Goal: Task Accomplishment & Management: Manage account settings

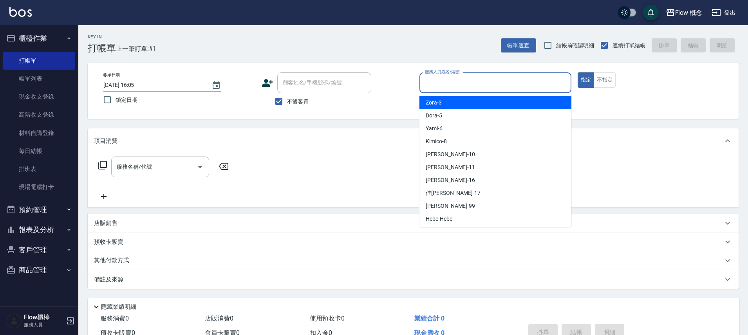
click at [445, 76] on input "服務人員姓名/編號" at bounding box center [495, 83] width 145 height 14
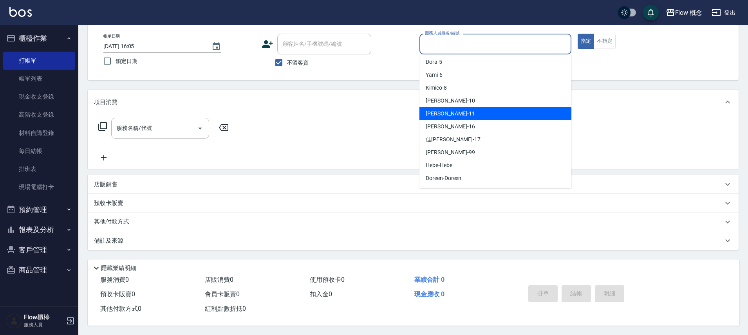
scroll to position [27, 0]
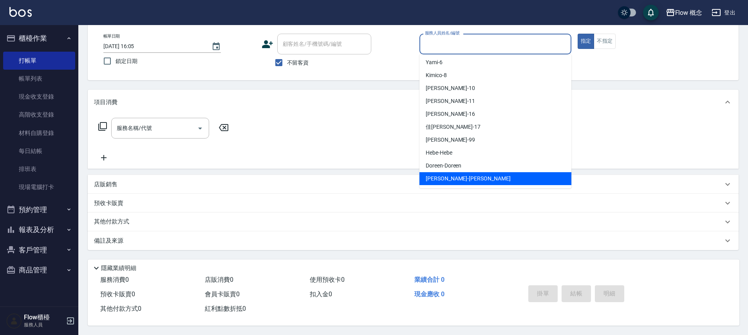
click at [431, 176] on span "[PERSON_NAME] -[PERSON_NAME]" at bounding box center [468, 179] width 85 height 8
type input "[PERSON_NAME]"
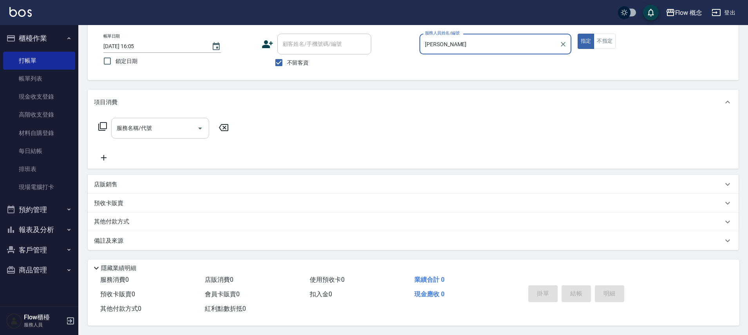
click at [177, 126] on input "服務名稱/代號" at bounding box center [154, 128] width 79 height 14
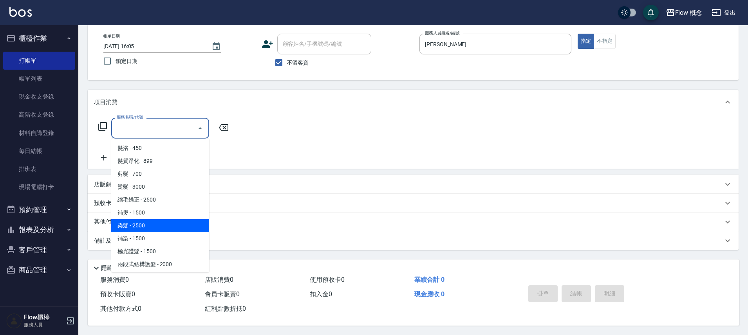
click at [151, 224] on span "染髮 - 2500" at bounding box center [160, 225] width 98 height 13
type input "染髮(401)"
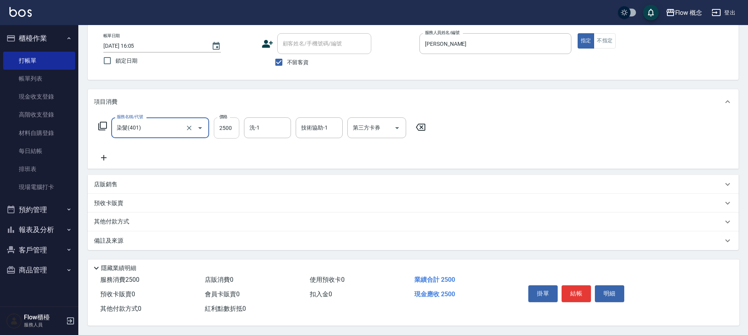
click at [223, 125] on input "2500" at bounding box center [226, 127] width 25 height 21
click at [108, 153] on icon at bounding box center [104, 157] width 20 height 9
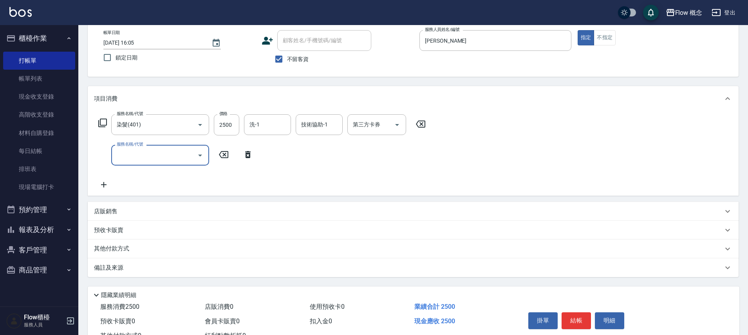
click at [127, 155] on input "服務名稱/代號" at bounding box center [154, 155] width 79 height 14
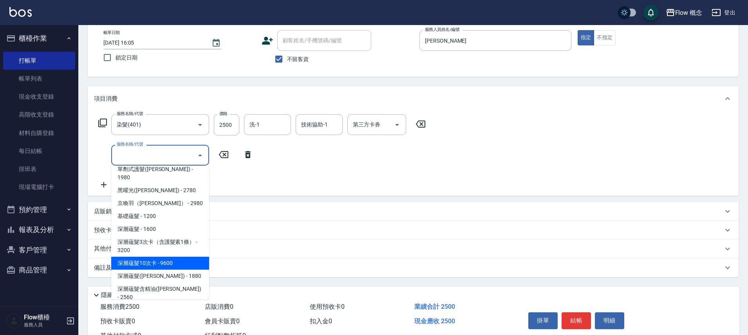
scroll to position [354, 0]
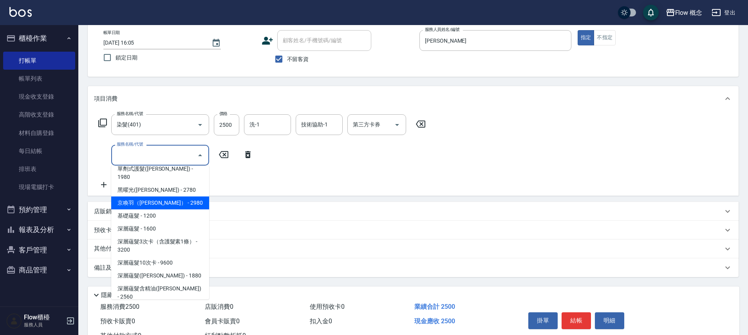
click at [139, 197] on span "京喚羽（[PERSON_NAME]） - 2980" at bounding box center [160, 203] width 98 height 13
type input "京喚羽（[PERSON_NAME]）(521)"
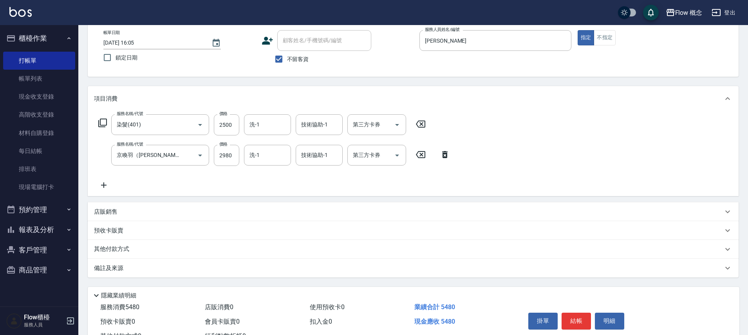
click at [96, 184] on icon at bounding box center [104, 185] width 20 height 9
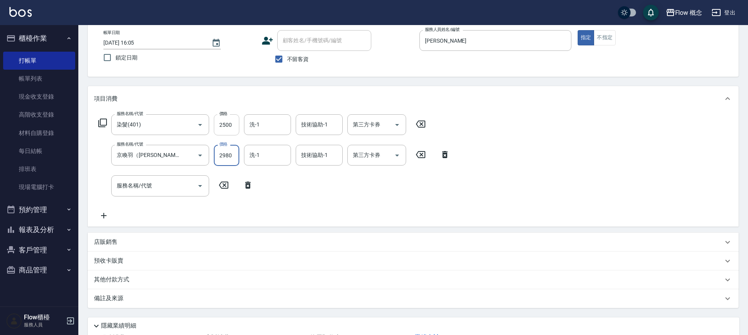
click at [235, 121] on input "2500" at bounding box center [226, 124] width 25 height 21
click at [230, 124] on input "2500" at bounding box center [226, 124] width 25 height 21
click at [140, 184] on div "服務名稱/代號 服務名稱/代號" at bounding box center [160, 185] width 98 height 21
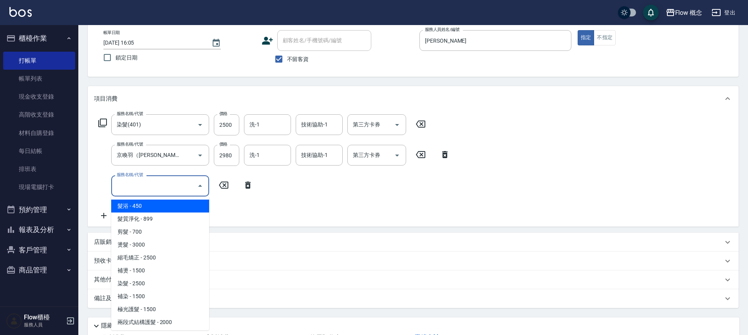
click at [163, 182] on input "服務名稱/代號" at bounding box center [154, 186] width 79 height 14
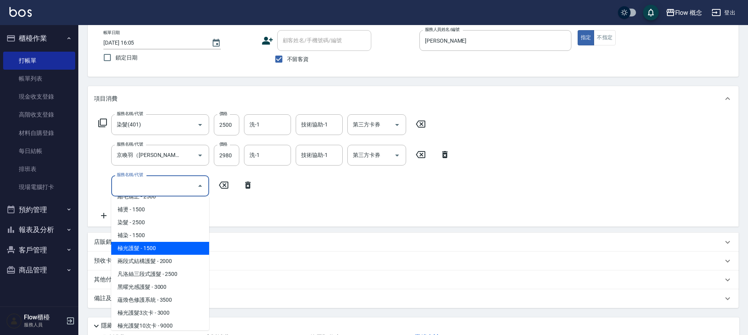
scroll to position [98, 0]
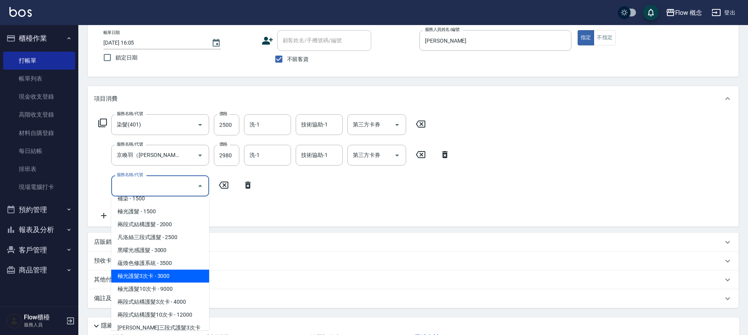
click at [230, 215] on div "服務名稱/代號 染髮(401) 服務名稱/代號 價格 2500 價格 洗-1 洗-1 技術協助-1 技術協助-1 第三方卡券 第三方卡券 服務名稱/代號 京喚…" at bounding box center [274, 167] width 361 height 106
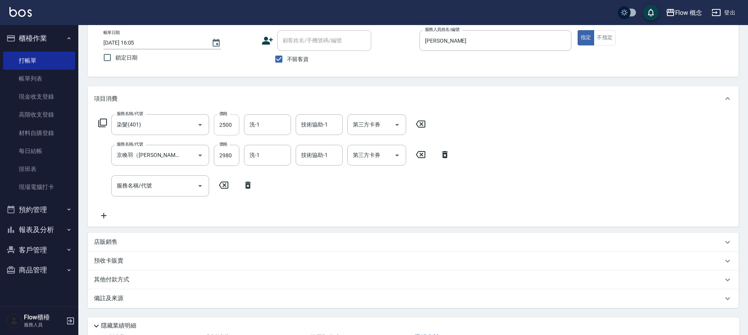
click at [239, 125] on input "2500" at bounding box center [226, 124] width 25 height 21
click at [323, 198] on div "服務名稱/代號 染髮(401) 服務名稱/代號 價格 2500 價格 洗-1 洗-1 技術協助-1 技術協助-1 第三方卡券 第三方卡券 服務名稱/代號 京喚…" at bounding box center [274, 167] width 361 height 106
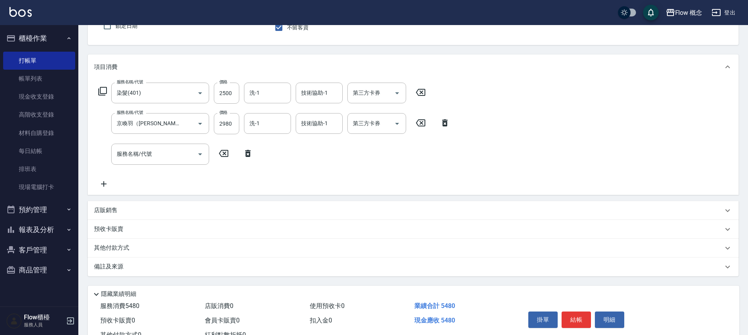
scroll to position [104, 0]
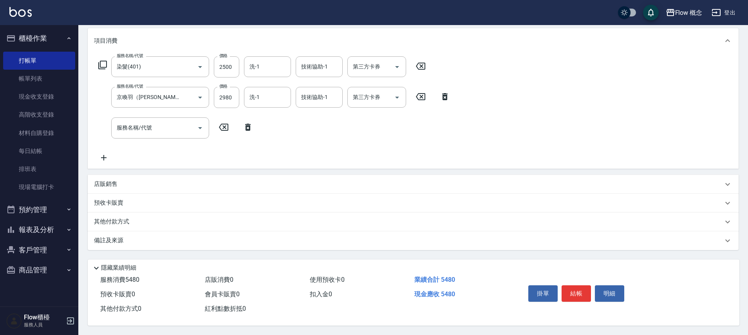
click at [123, 218] on p "其他付款方式" at bounding box center [113, 222] width 39 height 9
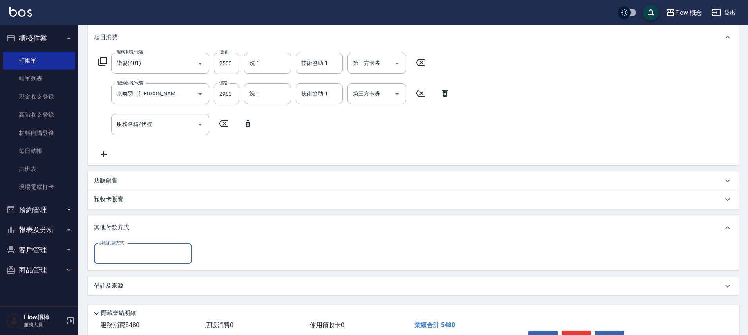
scroll to position [0, 0]
click at [231, 69] on input "2500" at bounding box center [226, 63] width 25 height 21
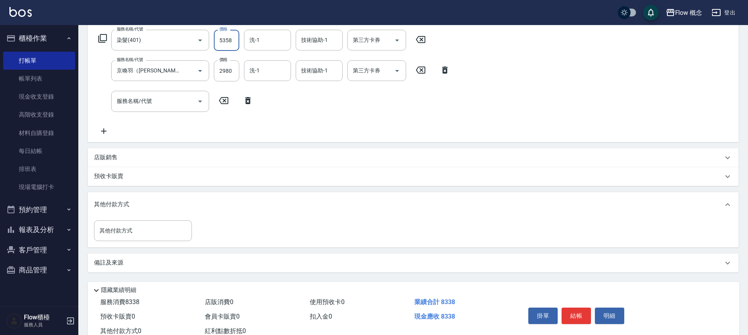
scroll to position [153, 0]
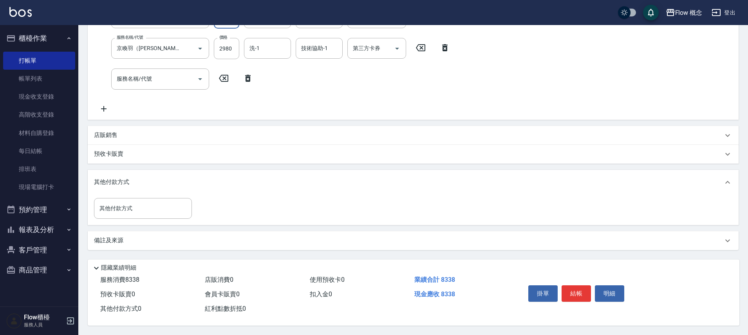
type input "5358"
click at [129, 132] on div "店販銷售" at bounding box center [408, 135] width 629 height 8
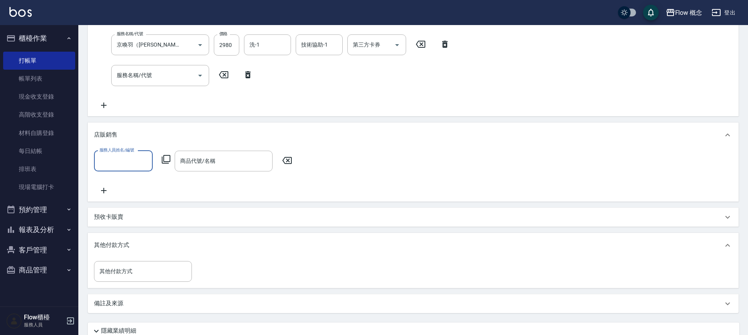
scroll to position [0, 0]
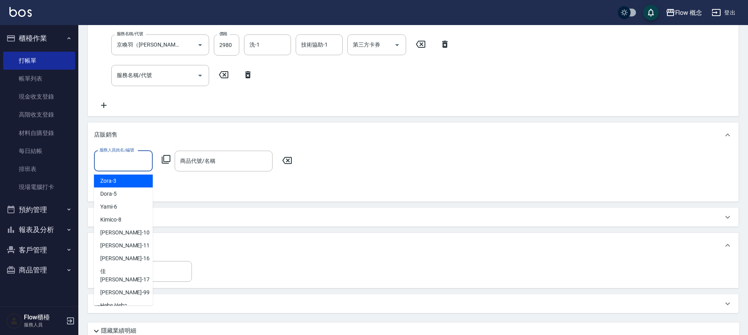
click at [124, 155] on input "服務人員姓名/編號" at bounding box center [124, 161] width 52 height 14
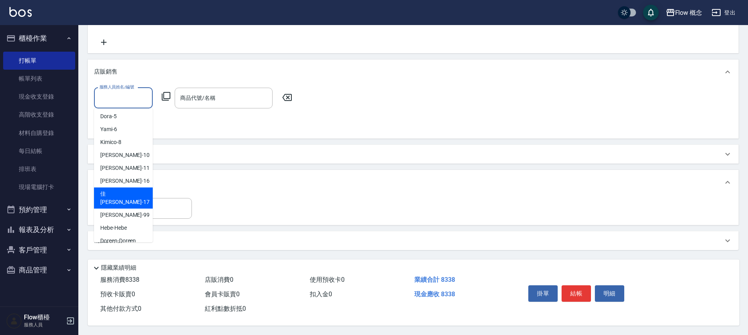
scroll to position [27, 0]
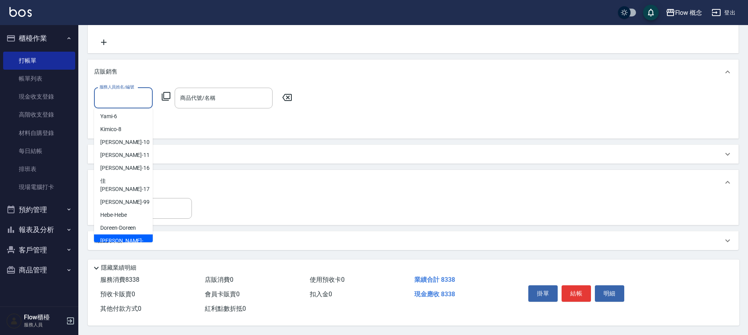
click at [114, 237] on span "[PERSON_NAME] -[PERSON_NAME]" at bounding box center [123, 245] width 46 height 16
type input "[PERSON_NAME]"
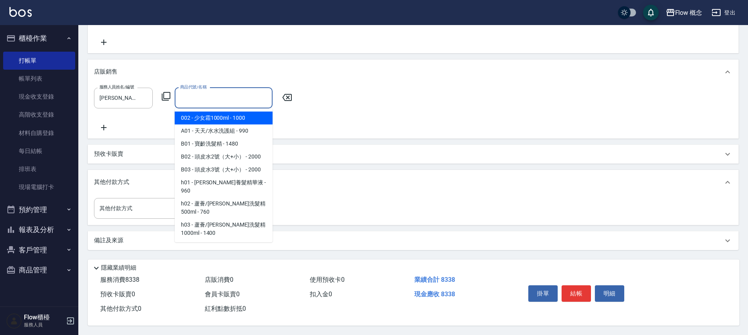
click at [211, 99] on input "商品代號/名稱" at bounding box center [223, 98] width 91 height 14
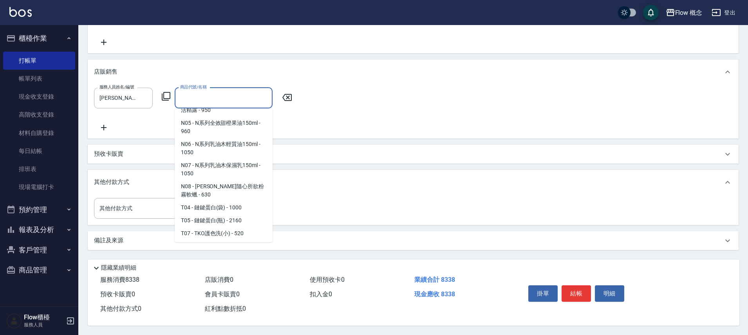
scroll to position [783, 0]
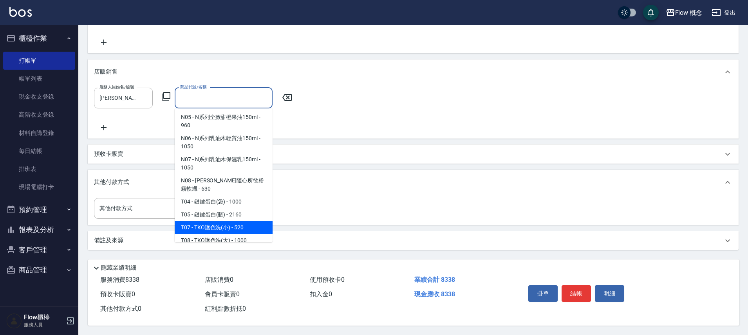
click at [218, 221] on span "T07 - TKO護色洗(小) - 520" at bounding box center [224, 227] width 98 height 13
type input "TKO護色洗(小)"
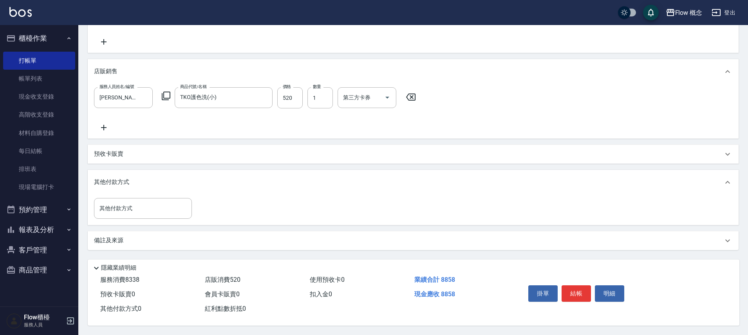
click at [291, 84] on label "價格" at bounding box center [287, 87] width 8 height 6
click at [291, 87] on input "520" at bounding box center [289, 97] width 25 height 21
click at [289, 95] on input "520" at bounding box center [289, 97] width 25 height 21
click at [288, 51] on div "項目消費 服務名稱/代號 染髮(401) 服務名稱/代號 價格 5358 價格 洗-1 洗-1 技術協助-1 技術協助-1 第三方卡券 第三方卡券 服務名稱/…" at bounding box center [413, 81] width 651 height 338
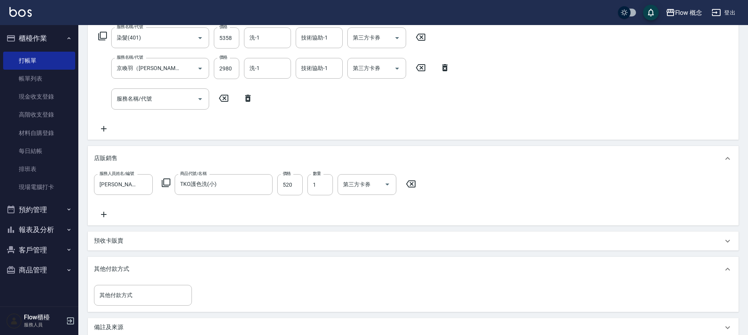
scroll to position [0, 0]
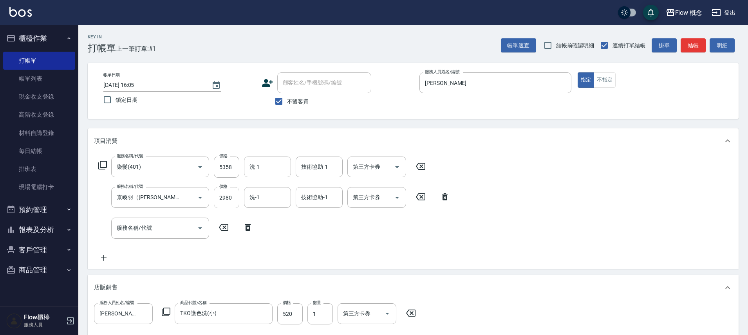
click at [233, 199] on input "2980" at bounding box center [226, 197] width 25 height 21
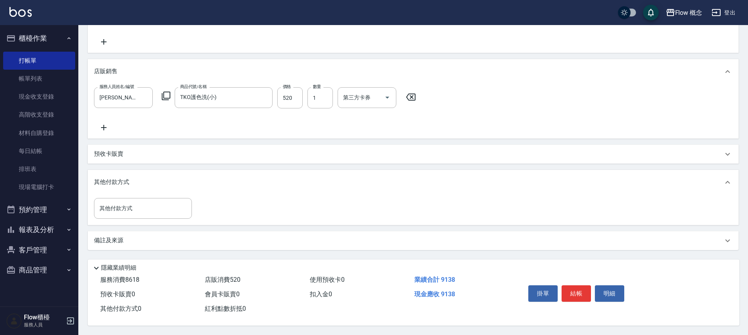
scroll to position [220, 0]
type input "3260"
click at [117, 210] on input "其他付款方式" at bounding box center [143, 209] width 91 height 14
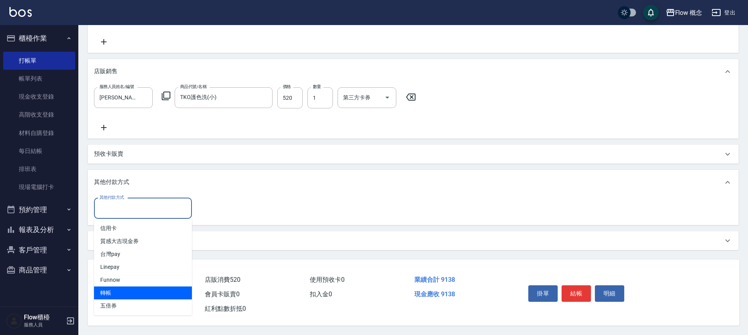
click at [123, 287] on span "轉帳" at bounding box center [143, 293] width 98 height 13
type input "轉帳"
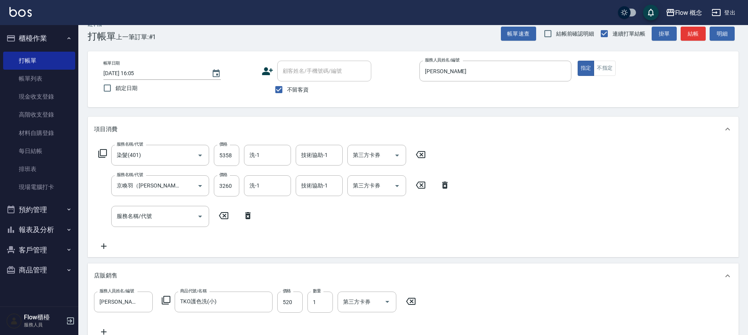
scroll to position [0, 0]
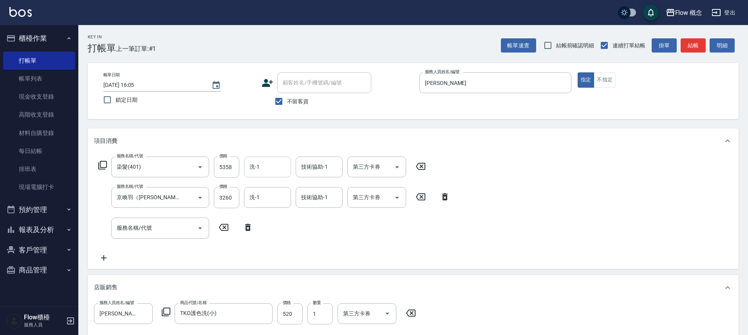
type input "9038"
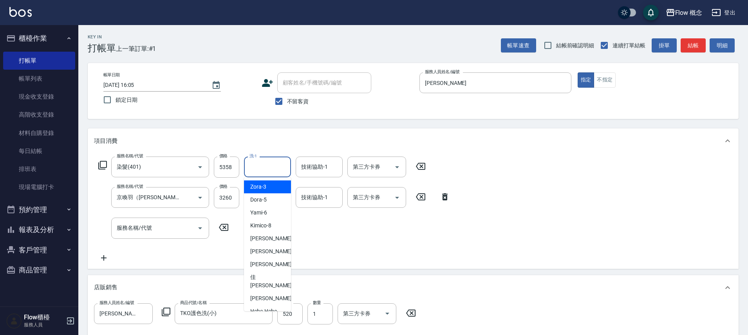
click at [284, 166] on input "洗-1" at bounding box center [268, 167] width 40 height 14
click at [260, 269] on div "[PERSON_NAME] -16" at bounding box center [267, 264] width 47 height 13
type input "[PERSON_NAME]-16"
type input "0"
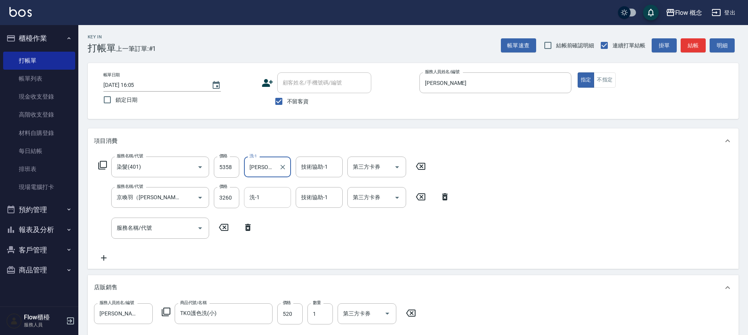
click at [269, 200] on input "洗-1" at bounding box center [268, 198] width 40 height 14
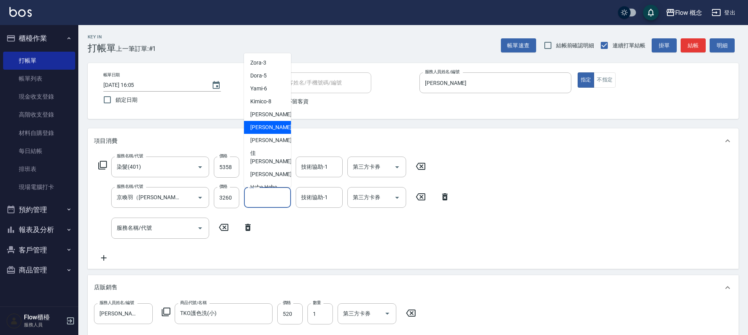
click at [273, 127] on div "[PERSON_NAME] -11" at bounding box center [267, 127] width 47 height 13
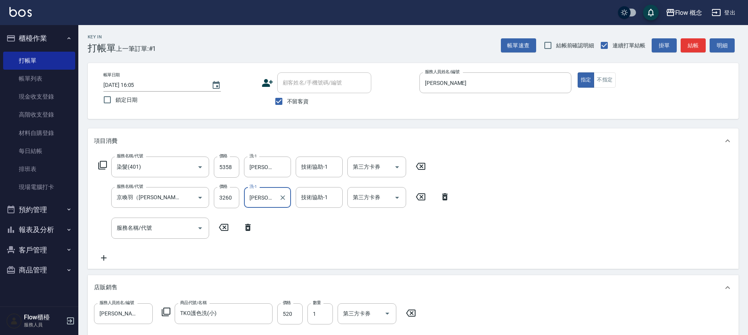
click at [274, 198] on input "[PERSON_NAME]-11" at bounding box center [262, 198] width 28 height 14
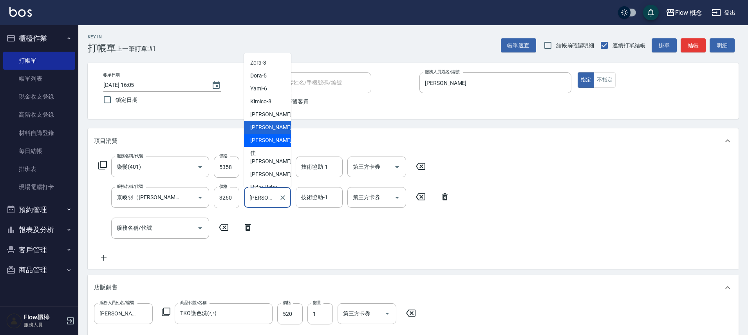
click at [270, 137] on div "[PERSON_NAME] -16" at bounding box center [267, 140] width 47 height 13
type input "[PERSON_NAME]-16"
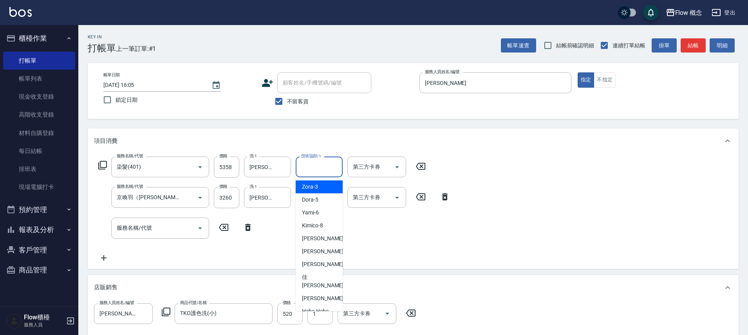
click at [302, 161] on div "技術協助-1 技術協助-1" at bounding box center [319, 167] width 47 height 21
drag, startPoint x: 301, startPoint y: 262, endPoint x: 316, endPoint y: 212, distance: 52.0
click at [302, 262] on div "[PERSON_NAME] -16" at bounding box center [319, 264] width 47 height 13
type input "[PERSON_NAME]-16"
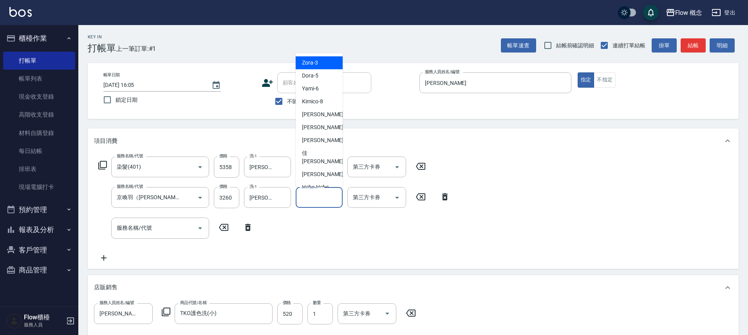
click at [322, 196] on input "技術協助-1" at bounding box center [319, 198] width 40 height 14
click at [316, 142] on span "[PERSON_NAME] -16" at bounding box center [326, 140] width 49 height 8
type input "[PERSON_NAME]-16"
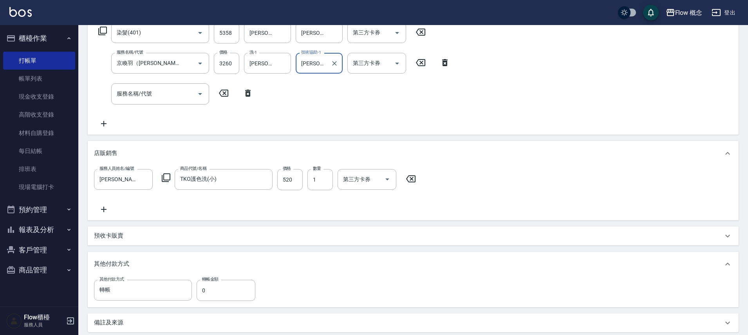
scroll to position [220, 0]
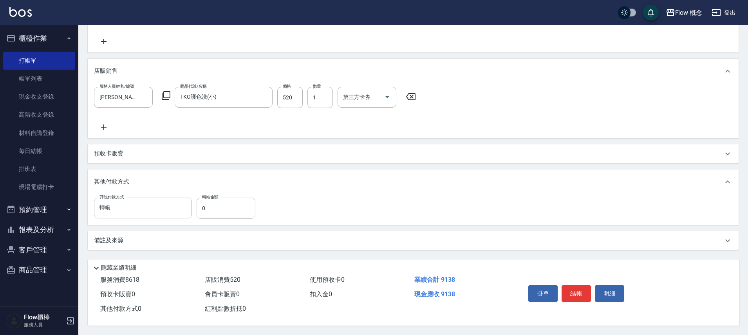
click at [238, 201] on input "0" at bounding box center [226, 208] width 59 height 21
type input "9038"
click at [578, 286] on button "結帳" at bounding box center [576, 294] width 29 height 16
type input "[DATE] 16:58"
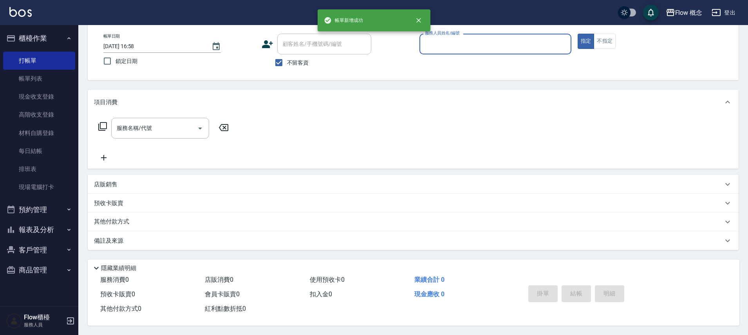
scroll to position [0, 0]
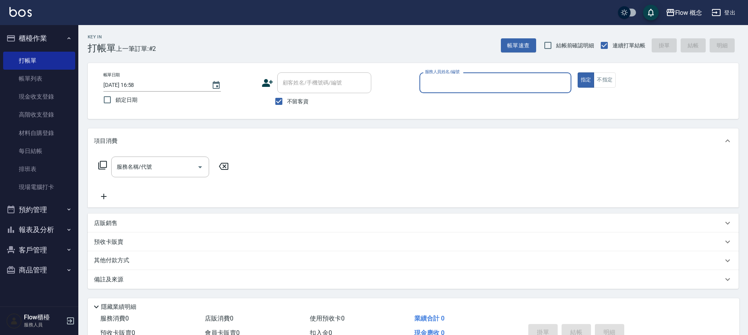
click at [449, 88] on input "服務人員姓名/編號" at bounding box center [495, 83] width 145 height 14
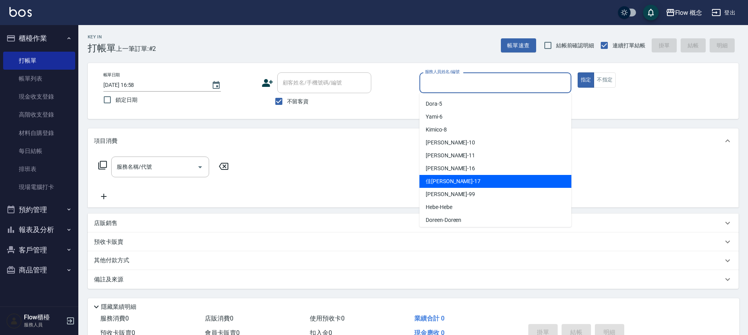
scroll to position [27, 0]
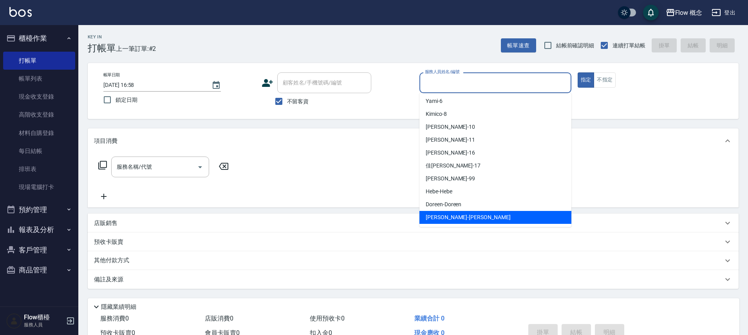
click at [434, 222] on div "[PERSON_NAME] -[PERSON_NAME]" at bounding box center [495, 217] width 152 height 13
type input "[PERSON_NAME]"
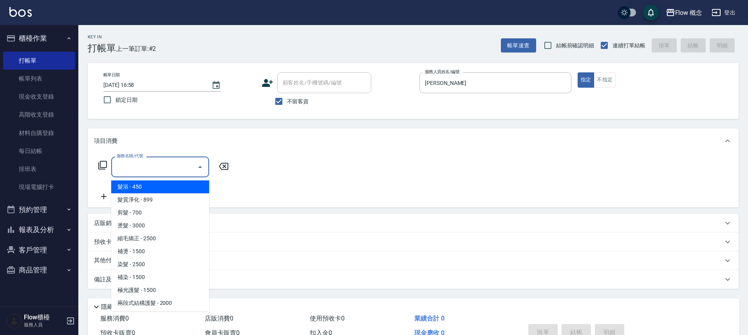
click at [155, 161] on input "服務名稱/代號" at bounding box center [154, 167] width 79 height 14
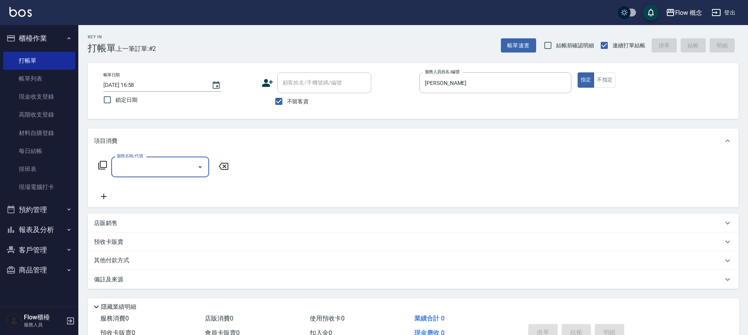
click at [161, 162] on input "服務名稱/代號" at bounding box center [154, 167] width 79 height 14
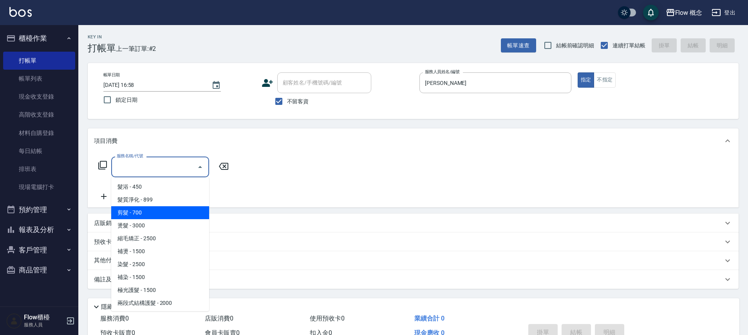
click at [141, 211] on span "剪髮 - 700" at bounding box center [160, 212] width 98 height 13
type input "剪髮(201)"
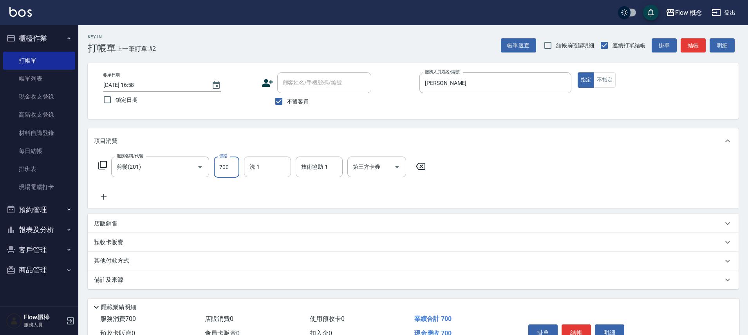
click at [222, 170] on input "700" at bounding box center [226, 167] width 25 height 21
type input "980"
click at [107, 201] on icon at bounding box center [104, 196] width 20 height 9
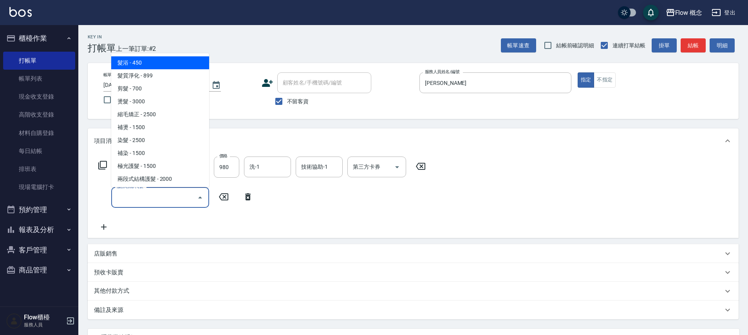
click at [147, 197] on input "服務名稱/代號" at bounding box center [154, 198] width 79 height 14
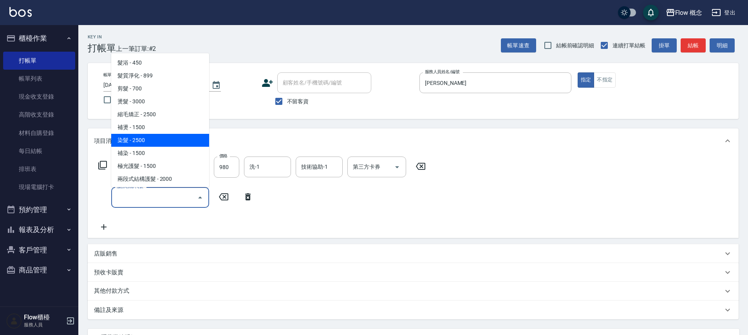
click at [143, 142] on span "染髮 - 2500" at bounding box center [160, 140] width 98 height 13
type input "染髮(401)"
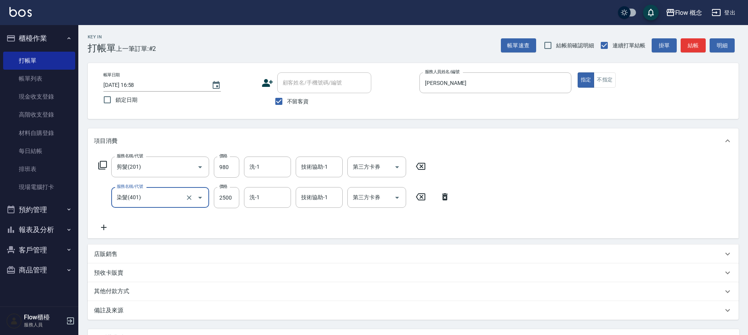
click at [109, 223] on icon at bounding box center [104, 227] width 20 height 9
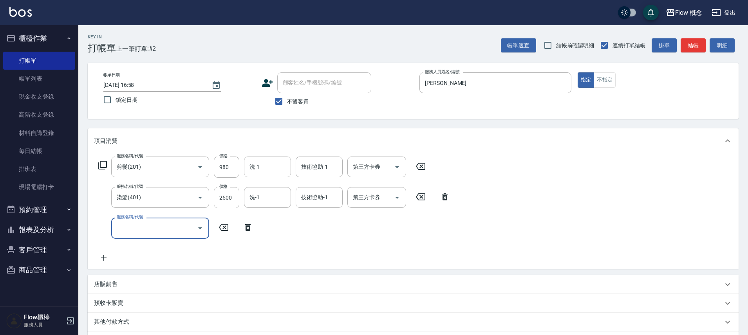
click at [127, 224] on input "服務名稱/代號" at bounding box center [154, 228] width 79 height 14
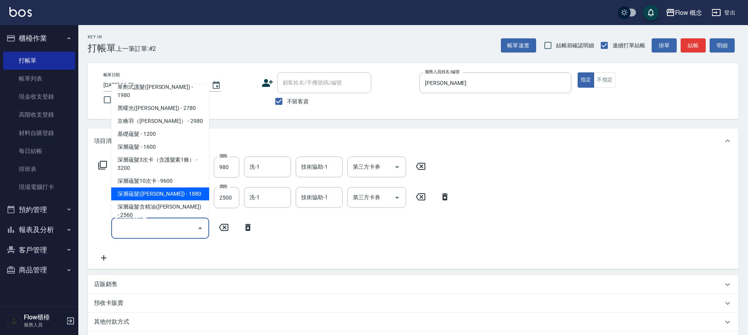
scroll to position [282, 0]
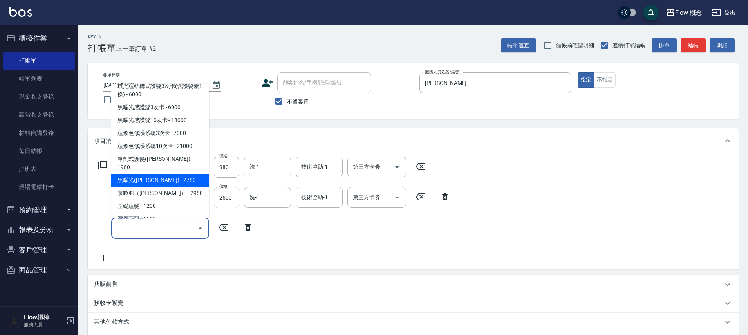
click at [145, 174] on span "黑曜光([PERSON_NAME]) - 2780" at bounding box center [160, 180] width 98 height 13
type input "黑曜光([PERSON_NAME])(520)"
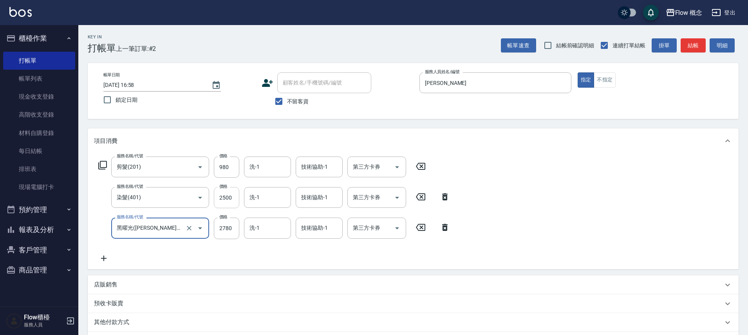
click at [226, 200] on input "2500" at bounding box center [226, 197] width 25 height 21
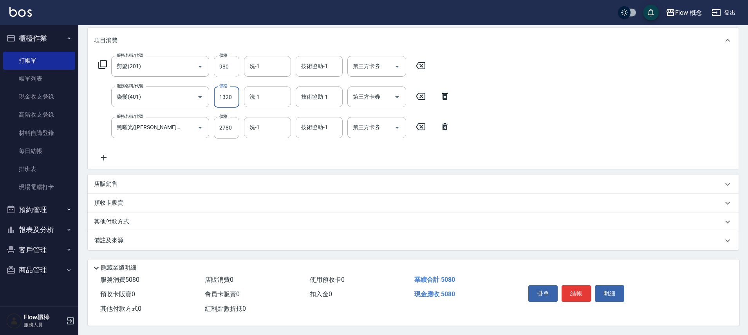
type input "1320"
click at [130, 237] on div "備註及來源" at bounding box center [408, 241] width 629 height 8
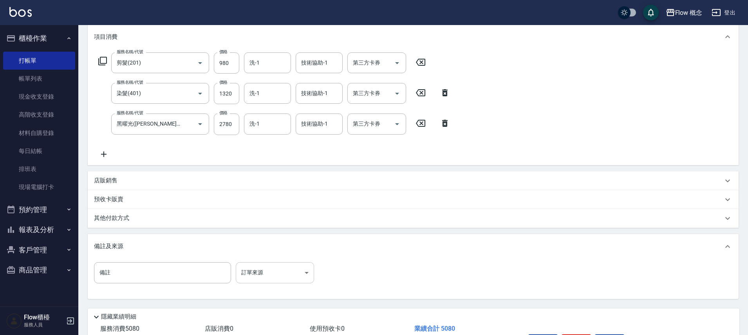
click at [269, 278] on body "Flow 概念 登出 櫃檯作業 打帳單 帳單列表 現金收支登錄 高階收支登錄 材料自購登錄 每日結帳 排班表 現場電腦打卡 預約管理 預約管理 單日預約紀錄 …" at bounding box center [374, 140] width 748 height 488
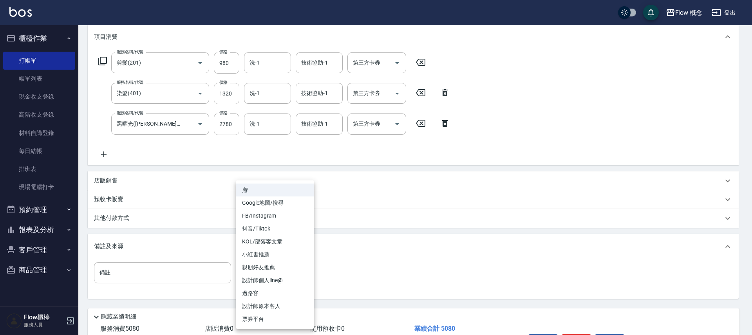
click at [275, 303] on li "設計師原本客人" at bounding box center [275, 306] width 78 height 13
type input "設計師原本客人"
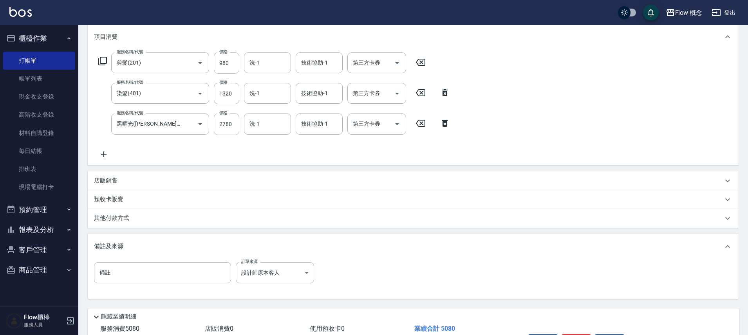
click at [177, 216] on div "其他付款方式" at bounding box center [408, 218] width 629 height 9
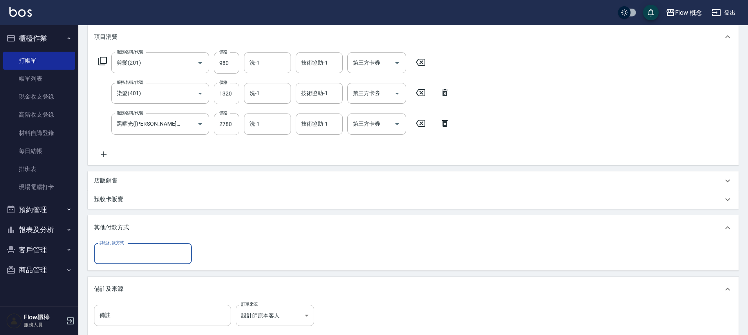
click at [148, 240] on div "其他付款方式" at bounding box center [413, 227] width 651 height 25
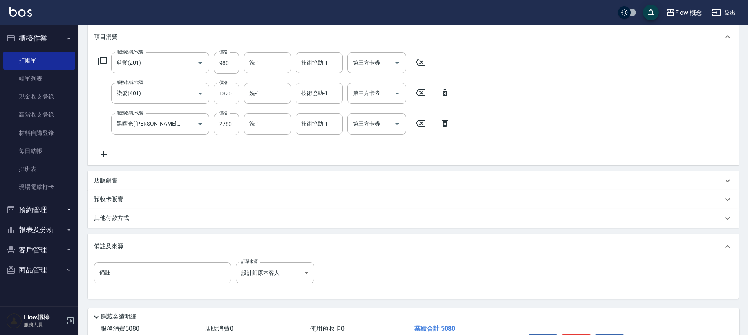
click at [153, 219] on div "其他付款方式" at bounding box center [408, 218] width 629 height 9
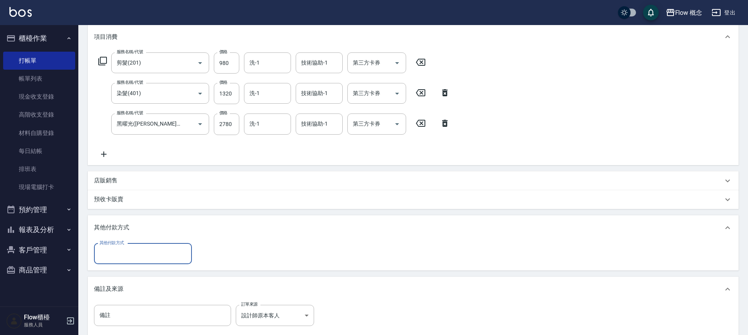
click at [136, 250] on input "其他付款方式" at bounding box center [143, 254] width 91 height 14
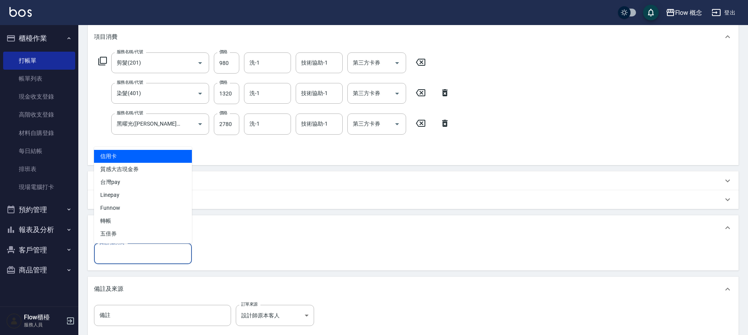
click at [131, 153] on span "信用卡" at bounding box center [143, 156] width 98 height 13
type input "信用卡"
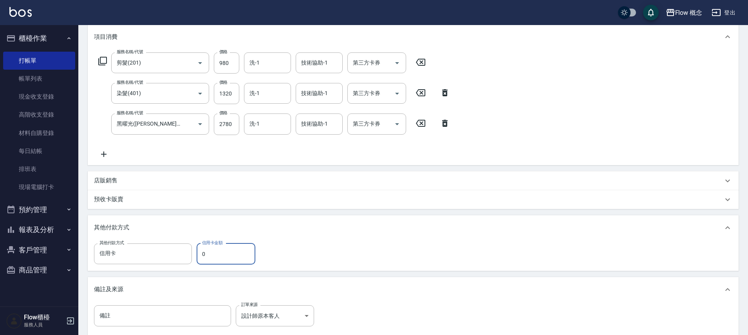
scroll to position [200, 0]
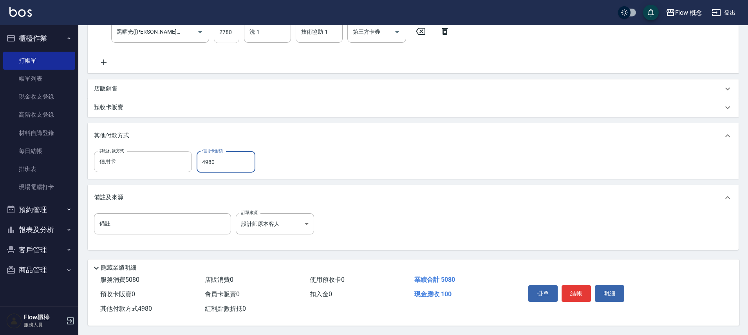
type input "4980"
click at [577, 299] on div "掛單 結帳 明細" at bounding box center [576, 294] width 102 height 25
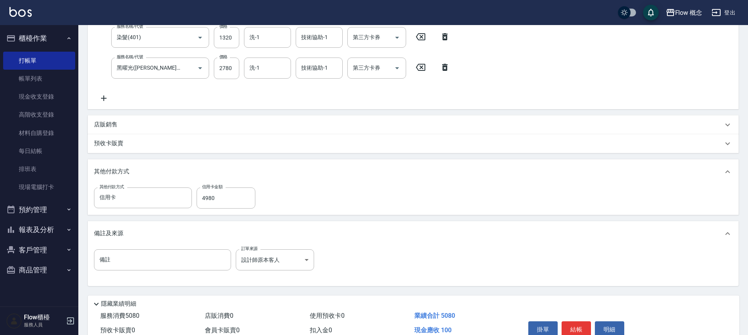
scroll to position [0, 0]
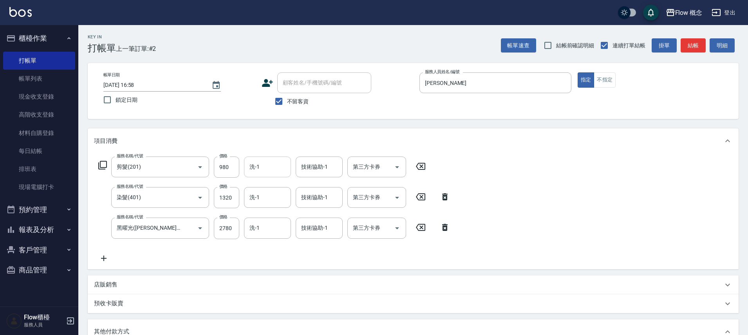
click at [260, 166] on input "洗-1" at bounding box center [268, 167] width 40 height 14
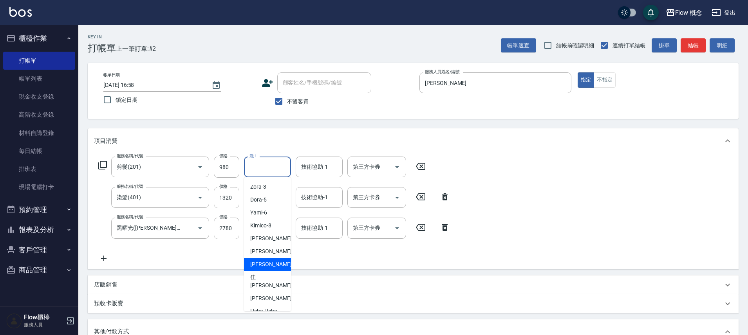
click at [256, 262] on span "[PERSON_NAME] -16" at bounding box center [274, 264] width 49 height 8
type input "[PERSON_NAME]-16"
type input "0"
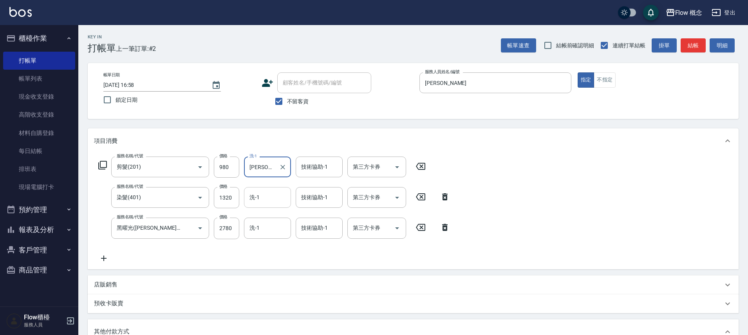
click at [258, 196] on input "洗-1" at bounding box center [268, 198] width 40 height 14
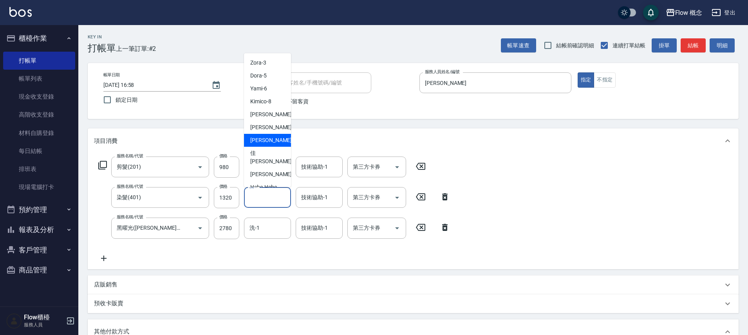
click at [267, 136] on span "[PERSON_NAME] -16" at bounding box center [274, 140] width 49 height 8
type input "[PERSON_NAME]-16"
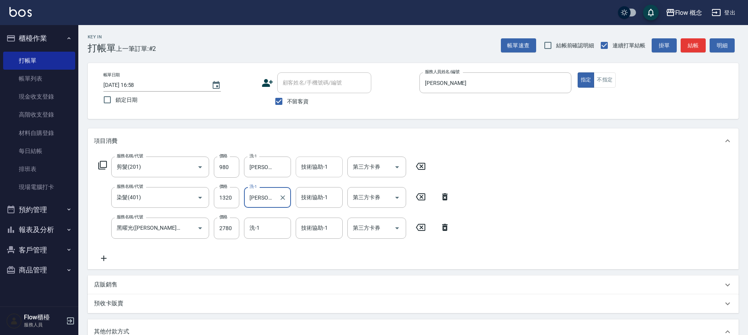
click at [315, 158] on div "技術協助-1" at bounding box center [319, 167] width 47 height 21
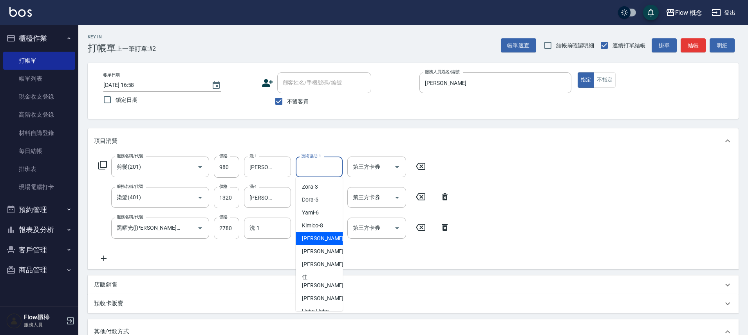
click at [408, 265] on div "服務名稱/代號 剪髮(201) 服務名稱/代號 價格 980 價格 洗-1 [PERSON_NAME]-16 洗-1 技術協助-1 技術協助-1 第三方卡券 …" at bounding box center [413, 212] width 651 height 116
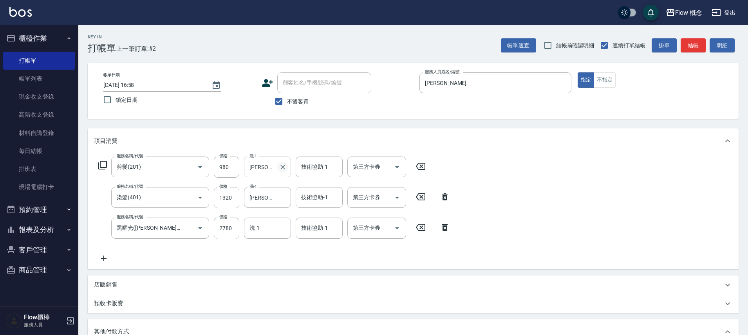
click at [283, 169] on icon "Clear" at bounding box center [283, 167] width 8 height 8
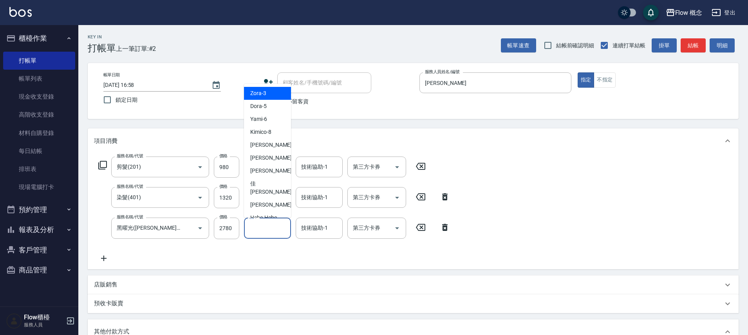
click at [268, 226] on input "洗-1" at bounding box center [268, 228] width 40 height 14
click at [260, 174] on span "[PERSON_NAME] -16" at bounding box center [274, 171] width 49 height 8
type input "[PERSON_NAME]-16"
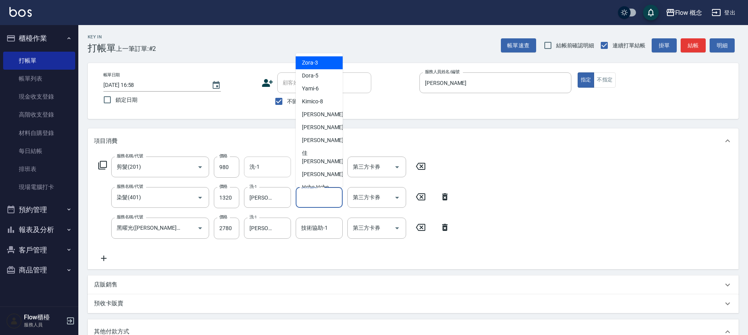
click at [316, 197] on input "技術協助-1" at bounding box center [319, 198] width 40 height 14
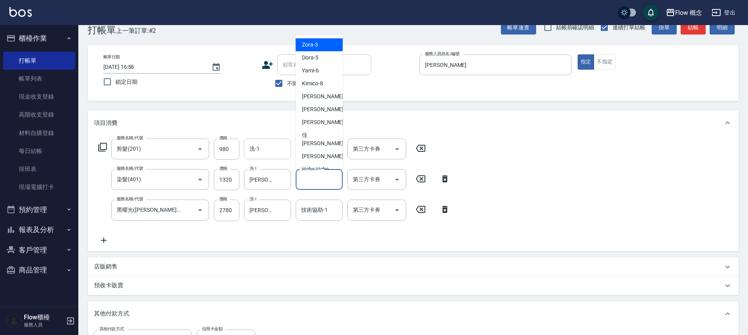
scroll to position [170, 0]
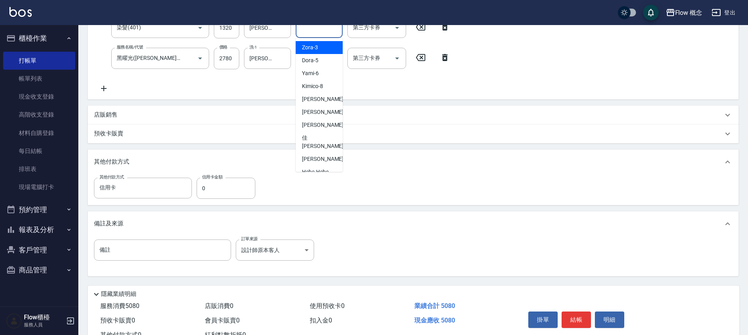
click at [398, 123] on div "店販銷售" at bounding box center [413, 115] width 651 height 19
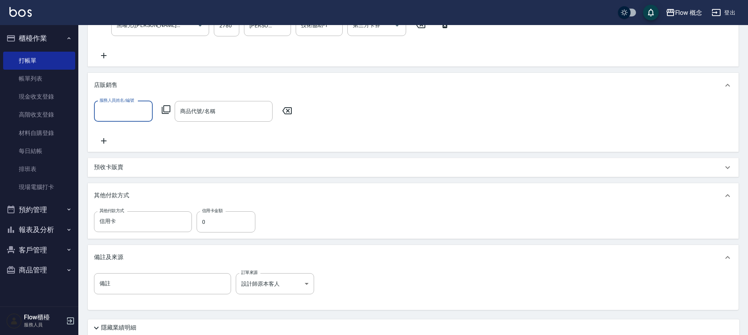
scroll to position [239, 0]
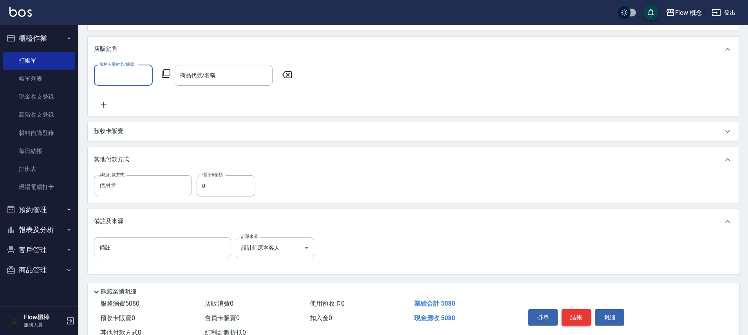
click at [585, 321] on button "結帳" at bounding box center [576, 317] width 29 height 16
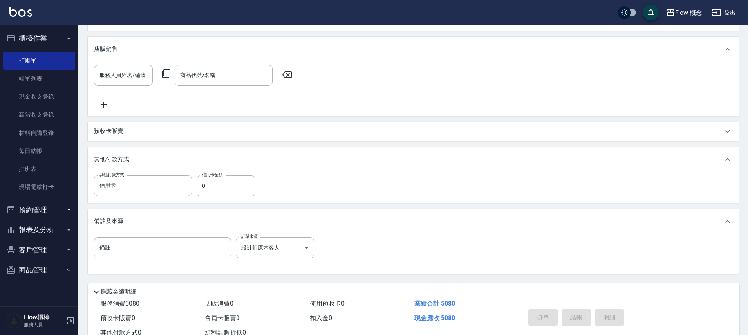
type input "[DATE] 17:00"
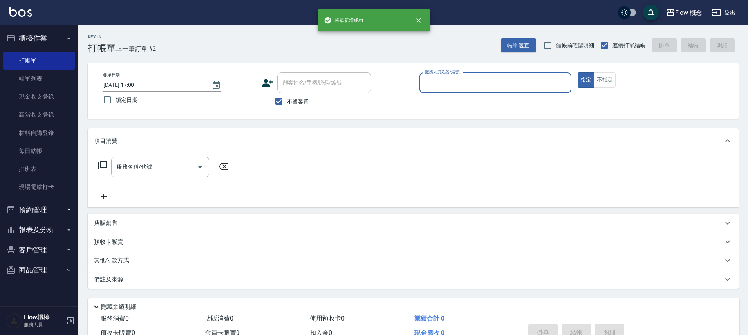
scroll to position [0, 0]
click at [440, 91] on div "服務人員姓名/編號" at bounding box center [495, 82] width 152 height 21
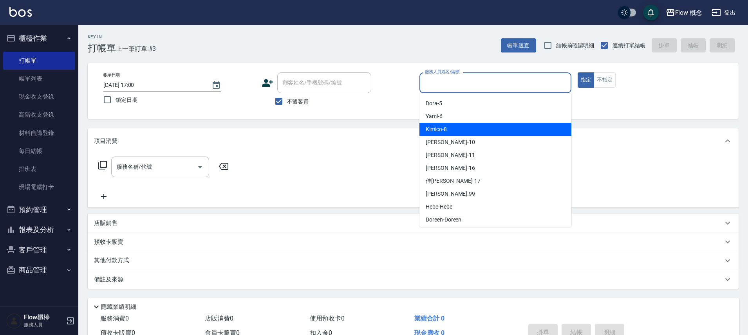
scroll to position [27, 0]
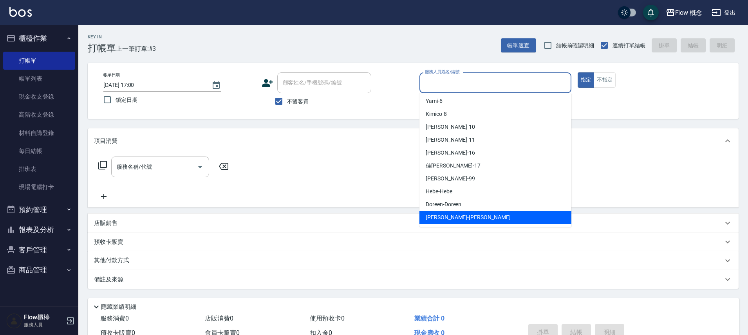
click at [437, 211] on div "[PERSON_NAME] -[PERSON_NAME]" at bounding box center [495, 217] width 152 height 13
type input "[PERSON_NAME]"
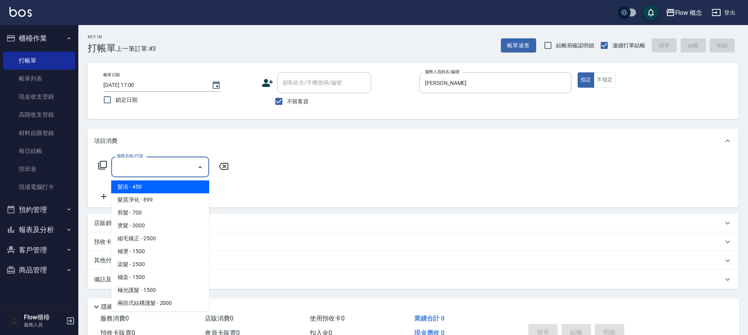
click at [171, 167] on input "服務名稱/代號" at bounding box center [154, 167] width 79 height 14
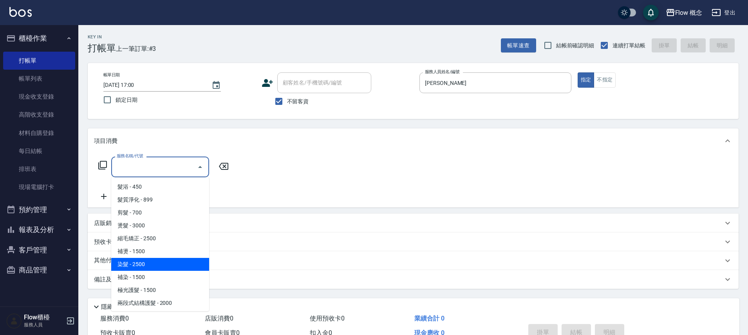
click at [141, 263] on span "染髮 - 2500" at bounding box center [160, 264] width 98 height 13
type input "染髮(401)"
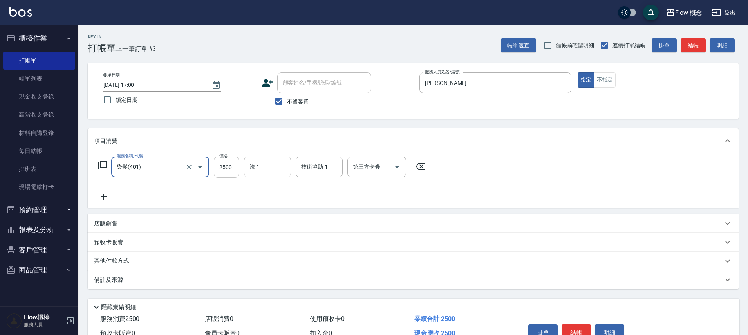
click at [232, 163] on input "2500" at bounding box center [226, 167] width 25 height 21
type input "2380"
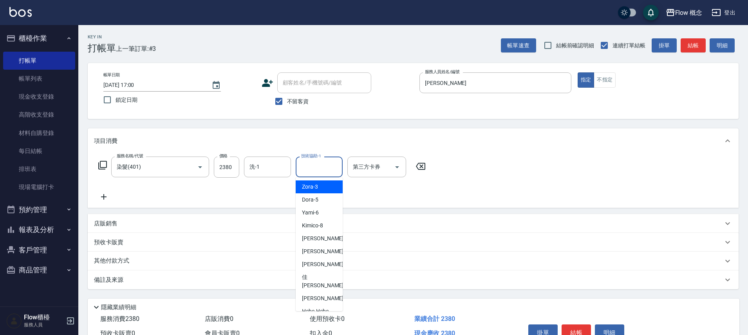
click at [309, 168] on input "技術協助-1" at bounding box center [319, 167] width 40 height 14
click at [309, 264] on span "[PERSON_NAME] -16" at bounding box center [326, 264] width 49 height 8
type input "[PERSON_NAME]-16"
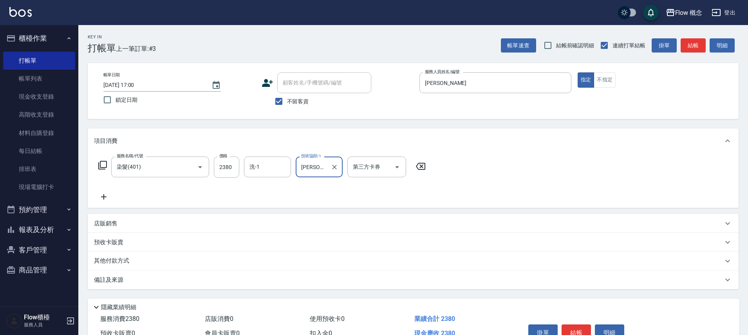
click at [103, 199] on icon at bounding box center [104, 196] width 20 height 9
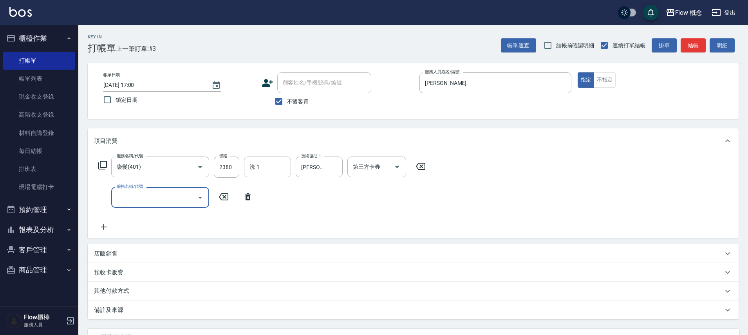
click at [136, 195] on input "服務名稱/代號" at bounding box center [154, 198] width 79 height 14
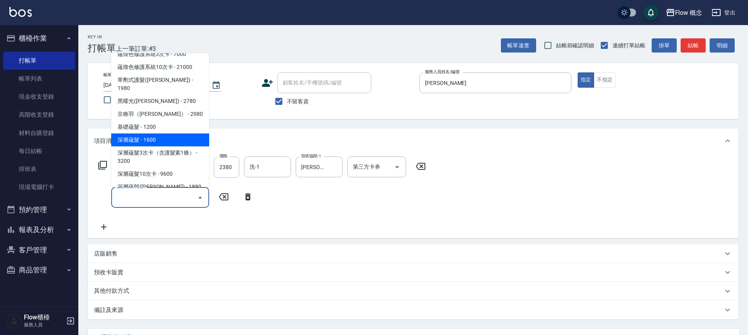
scroll to position [329, 0]
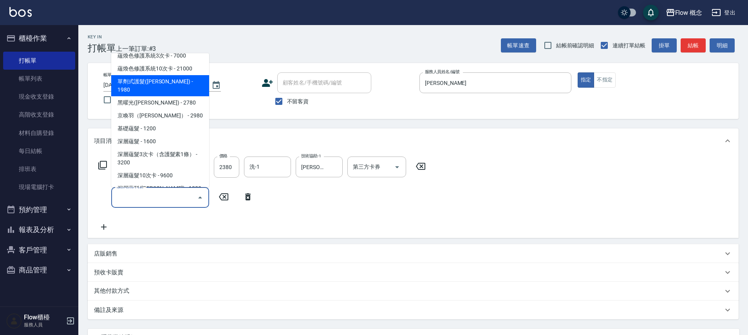
click at [177, 75] on span "單劑式護髮([PERSON_NAME]) - 1980" at bounding box center [160, 85] width 98 height 21
type input "單劑式護髮([PERSON_NAME])(519)"
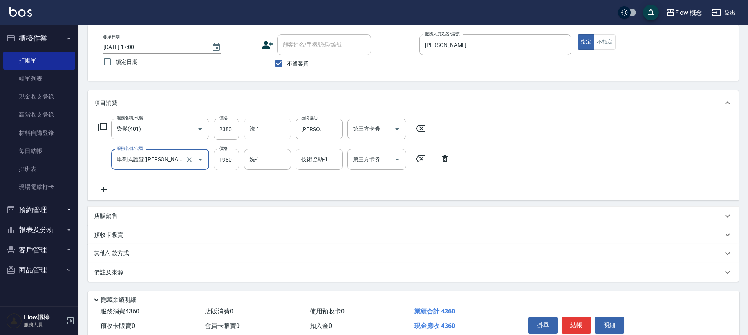
scroll to position [73, 0]
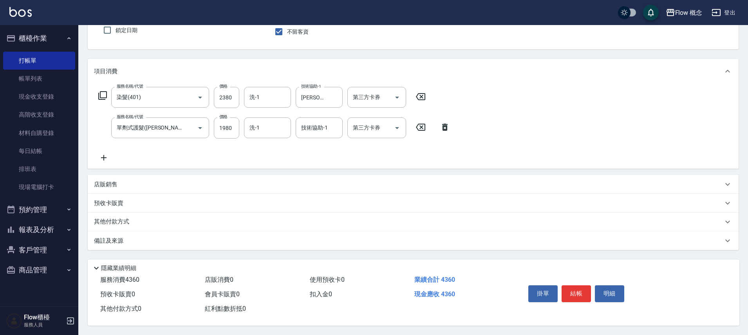
click at [177, 239] on div "備註及來源" at bounding box center [408, 241] width 629 height 8
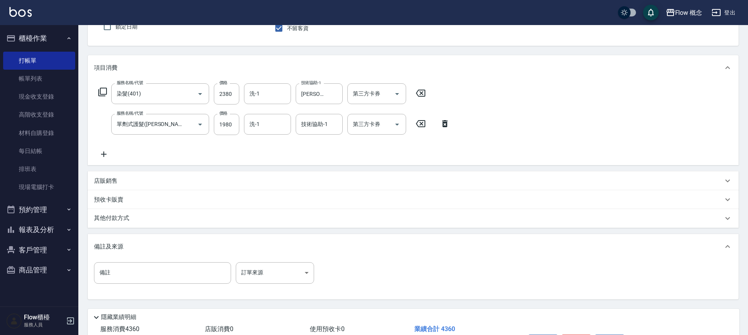
click at [269, 293] on div "備註 備註 訂單來源 ​ 訂單來源" at bounding box center [413, 279] width 651 height 40
click at [267, 272] on body "Flow 概念 登出 櫃檯作業 打帳單 帳單列表 現金收支登錄 高階收支登錄 材料自購登錄 每日結帳 排班表 現場電腦打卡 預約管理 預約管理 單日預約紀錄 …" at bounding box center [374, 156] width 748 height 458
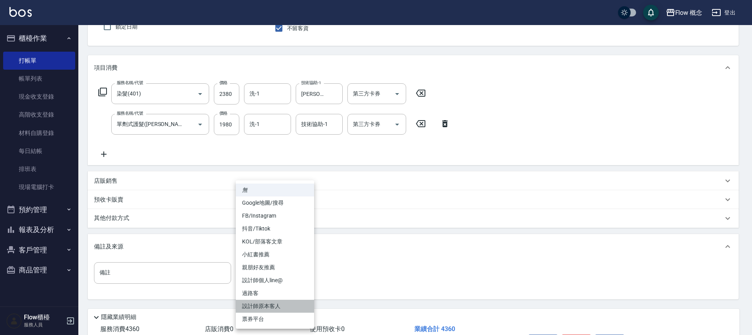
click at [262, 308] on li "設計師原本客人" at bounding box center [275, 306] width 78 height 13
type input "設計師原本客人"
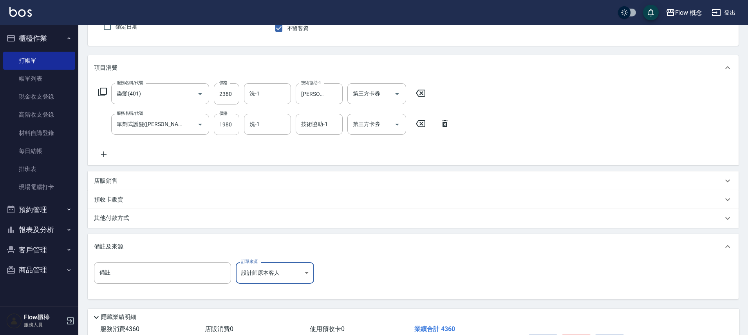
scroll to position [126, 0]
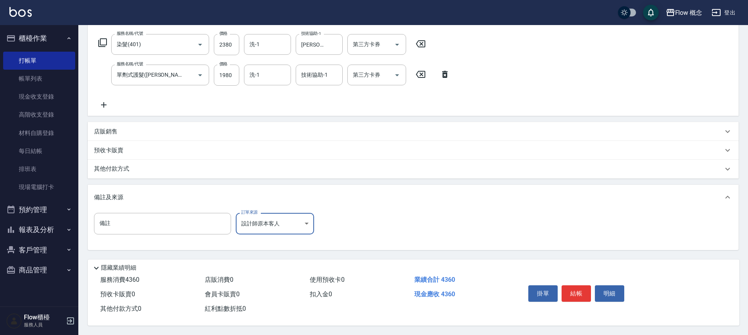
click at [352, 165] on div "其他付款方式" at bounding box center [408, 169] width 629 height 9
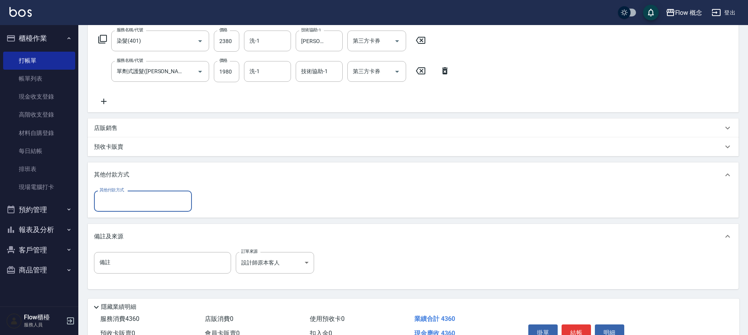
scroll to position [0, 0]
click at [170, 207] on input "其他付款方式" at bounding box center [143, 201] width 91 height 14
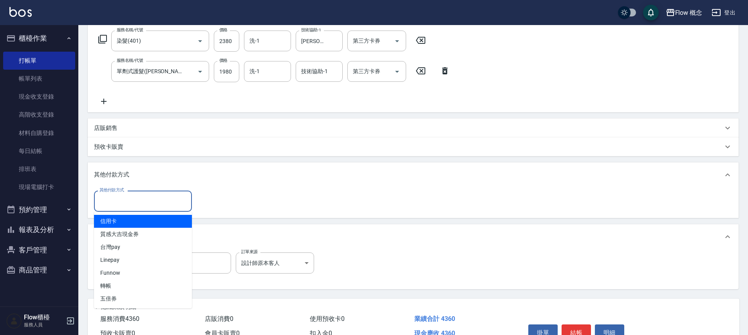
click at [116, 224] on span "信用卡" at bounding box center [143, 221] width 98 height 13
type input "信用卡"
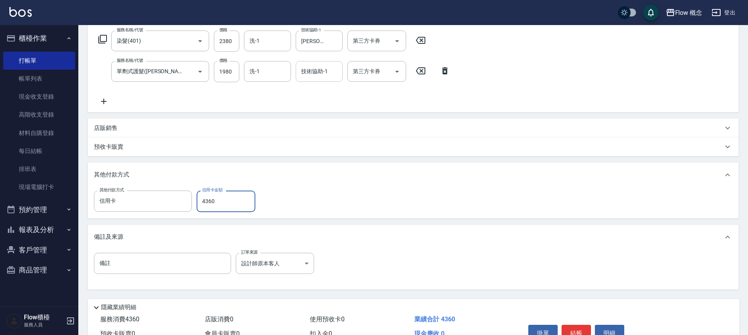
type input "4360"
click at [311, 74] on input "技術協助-1" at bounding box center [319, 72] width 40 height 14
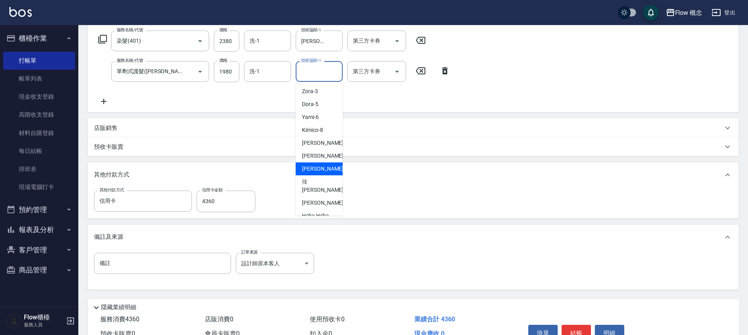
click at [312, 163] on div "[PERSON_NAME] -16" at bounding box center [319, 169] width 47 height 13
type input "[PERSON_NAME]-16"
type input "0"
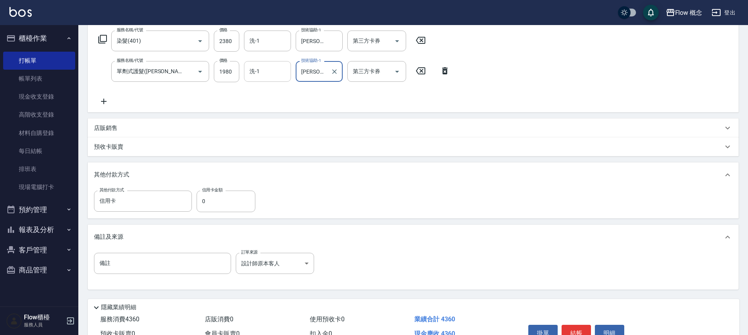
click at [258, 79] on div "洗-1" at bounding box center [267, 71] width 47 height 21
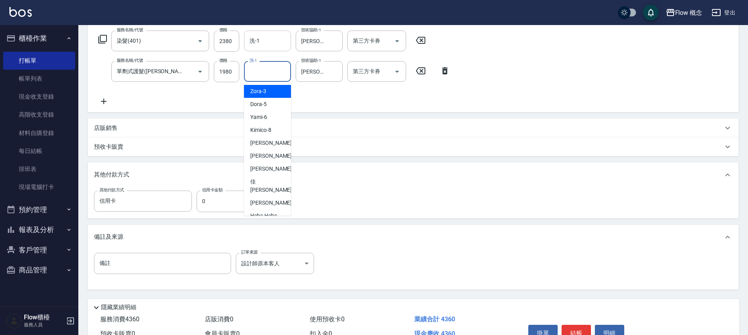
click at [263, 37] on input "洗-1" at bounding box center [268, 41] width 40 height 14
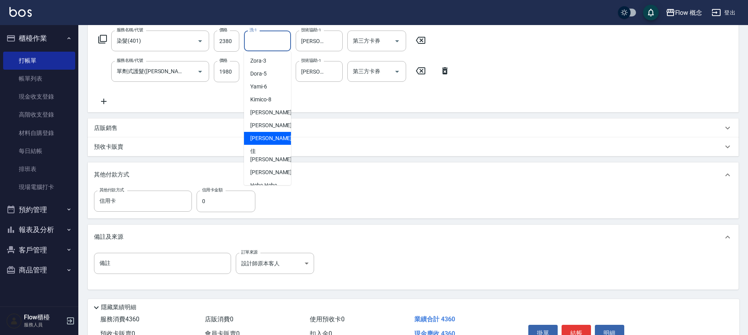
click at [259, 136] on span "[PERSON_NAME] -16" at bounding box center [274, 138] width 49 height 8
type input "[PERSON_NAME]-16"
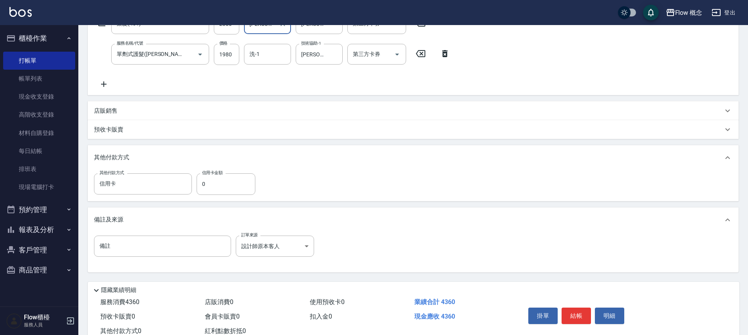
scroll to position [169, 0]
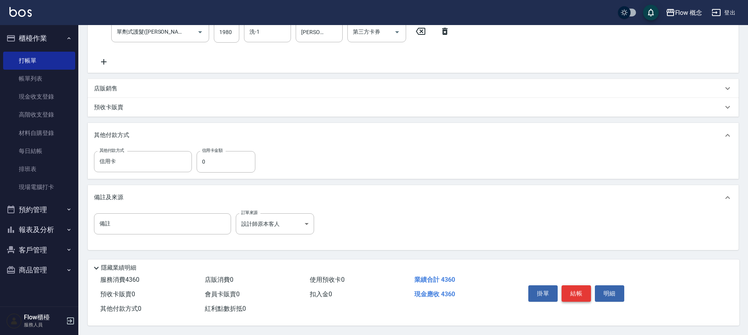
click at [572, 289] on button "結帳" at bounding box center [576, 294] width 29 height 16
type input "[DATE] 17:01"
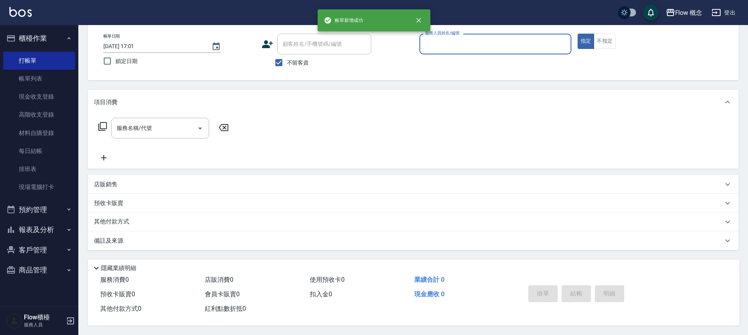
scroll to position [0, 0]
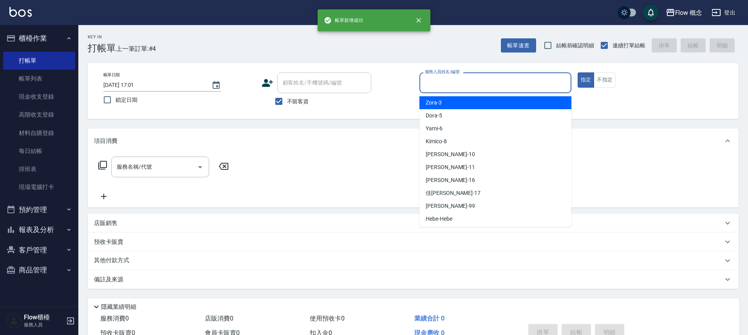
click at [448, 82] on input "服務人員姓名/編號" at bounding box center [495, 83] width 145 height 14
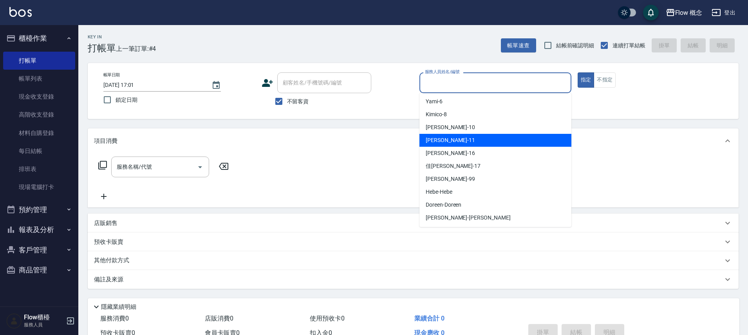
scroll to position [27, 0]
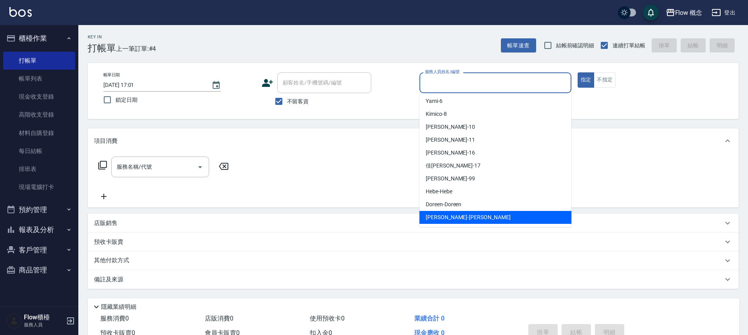
click at [441, 213] on span "[PERSON_NAME] -[PERSON_NAME]" at bounding box center [468, 217] width 85 height 8
type input "[PERSON_NAME]"
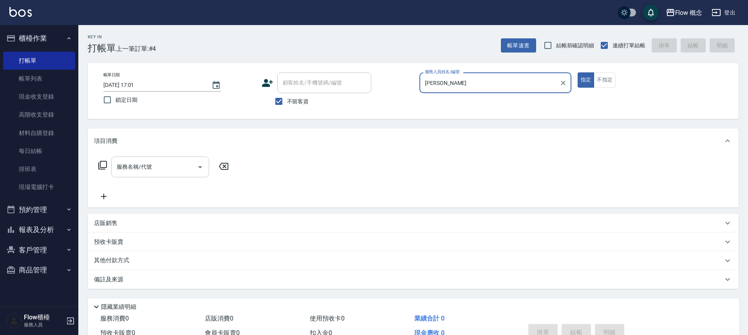
click at [159, 170] on input "服務名稱/代號" at bounding box center [154, 167] width 79 height 14
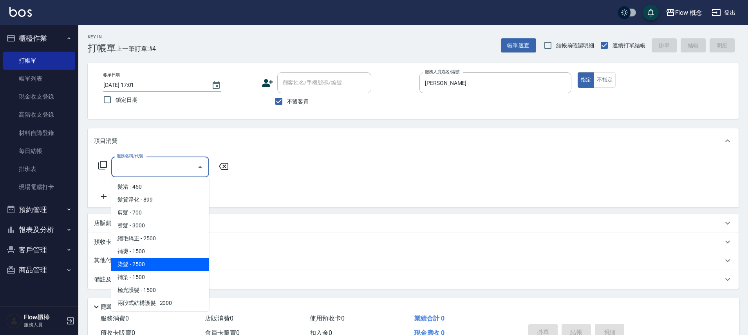
click at [150, 267] on span "染髮 - 2500" at bounding box center [160, 264] width 98 height 13
type input "染髮(401)"
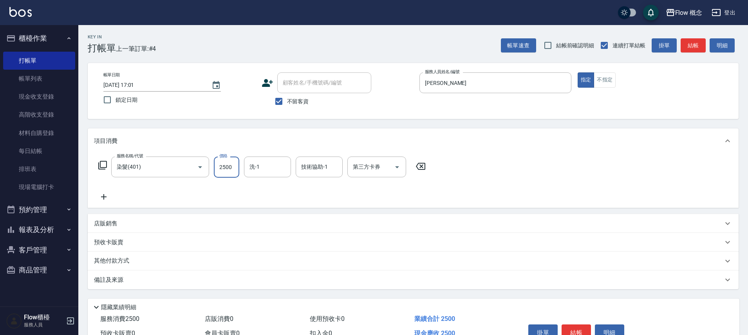
click at [229, 169] on input "2500" at bounding box center [226, 167] width 25 height 21
type input "1390"
click at [102, 202] on div "服務名稱/代號 染髮(401) 服務名稱/代號 價格 1390 價格 洗-1 洗-1 技術協助-1 技術協助-1 第三方卡券 第三方卡券" at bounding box center [413, 181] width 651 height 54
click at [92, 199] on div "服務名稱/代號 染髮(401) 服務名稱/代號 價格 1390 價格 洗-1 洗-1 技術協助-1 技術協助-1 第三方卡券 第三方卡券" at bounding box center [413, 181] width 651 height 54
click at [101, 198] on icon at bounding box center [104, 196] width 20 height 9
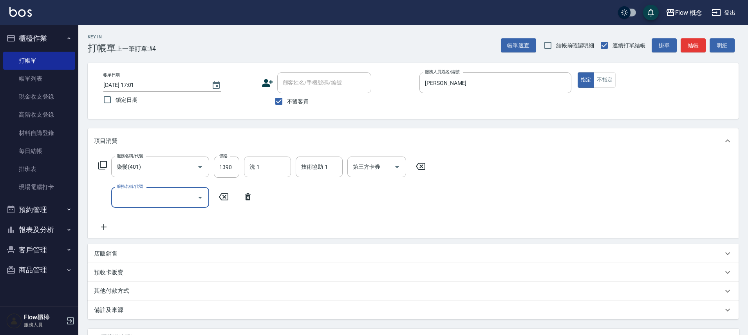
click at [159, 211] on div "服務名稱/代號 染髮(401) 服務名稱/代號 價格 1390 價格 洗-1 洗-1 技術協助-1 技術協助-1 第三方卡券 第三方卡券 服務名稱/代號 服務…" at bounding box center [262, 194] width 336 height 75
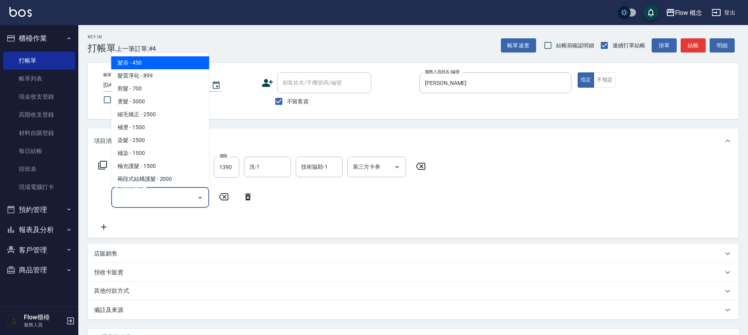
click at [163, 197] on input "服務名稱/代號" at bounding box center [154, 198] width 79 height 14
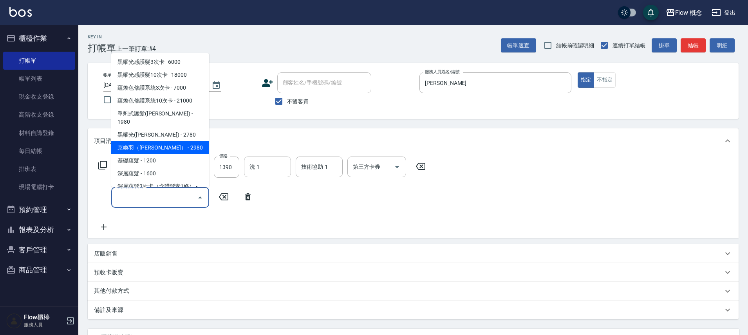
scroll to position [305, 0]
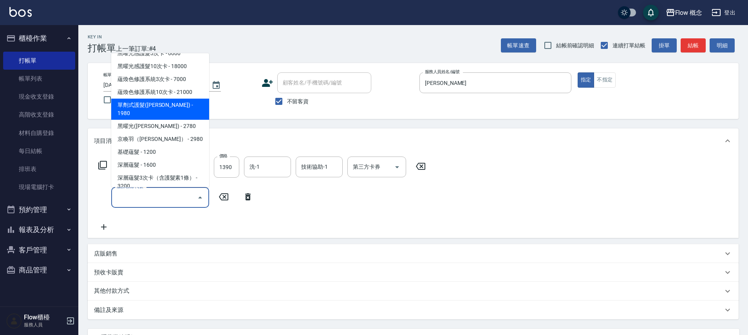
click at [164, 99] on span "單劑式護髮([PERSON_NAME]) - 1980" at bounding box center [160, 109] width 98 height 21
type input "單劑式護髮([PERSON_NAME])(519)"
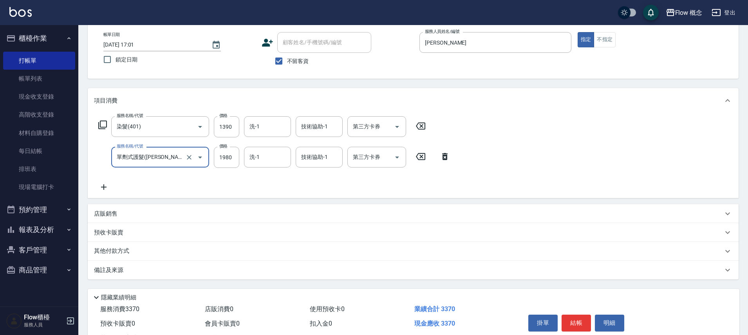
scroll to position [73, 0]
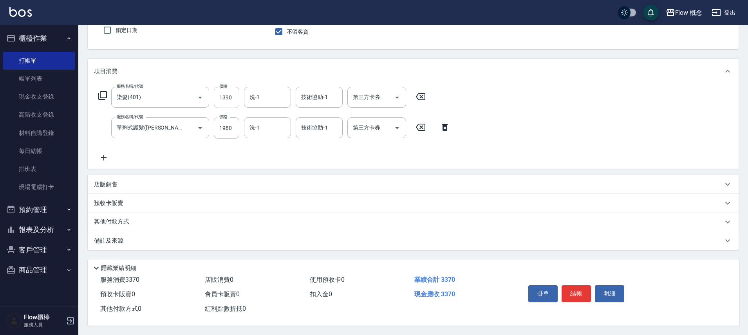
click at [166, 237] on div "備註及來源" at bounding box center [408, 241] width 629 height 8
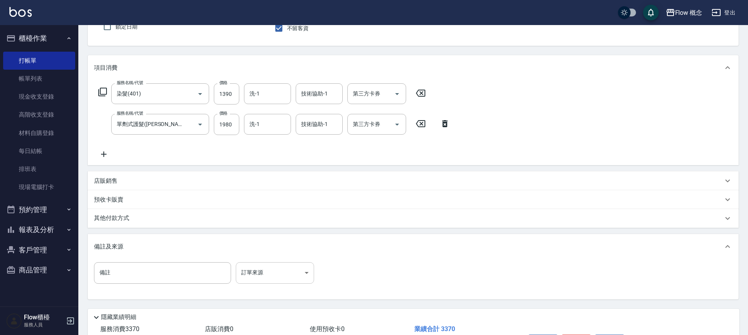
click at [265, 278] on body "Flow 概念 登出 櫃檯作業 打帳單 帳單列表 現金收支登錄 高階收支登錄 材料自購登錄 每日結帳 排班表 現場電腦打卡 預約管理 預約管理 單日預約紀錄 …" at bounding box center [374, 156] width 748 height 458
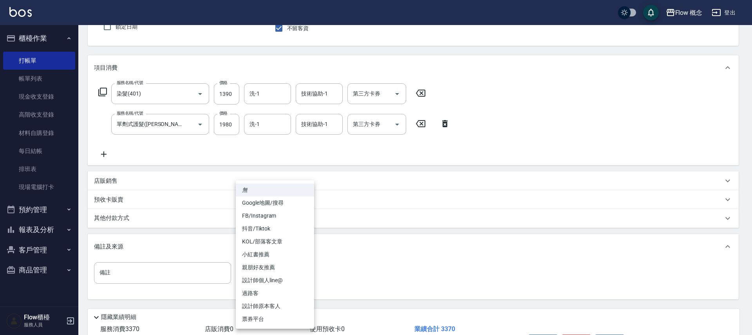
click at [265, 216] on li "FB/Instagram" at bounding box center [275, 216] width 78 height 13
type input "FB/Instagram"
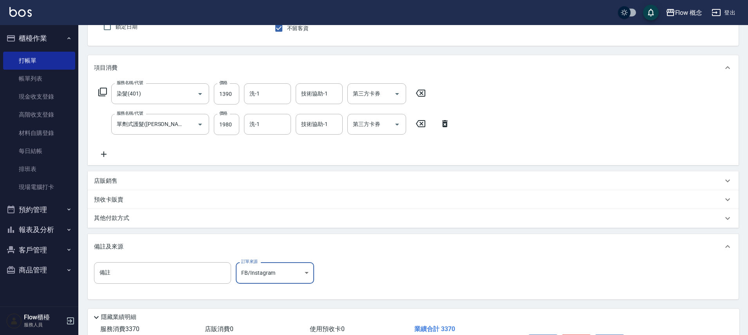
click at [154, 212] on div "其他付款方式" at bounding box center [413, 218] width 651 height 19
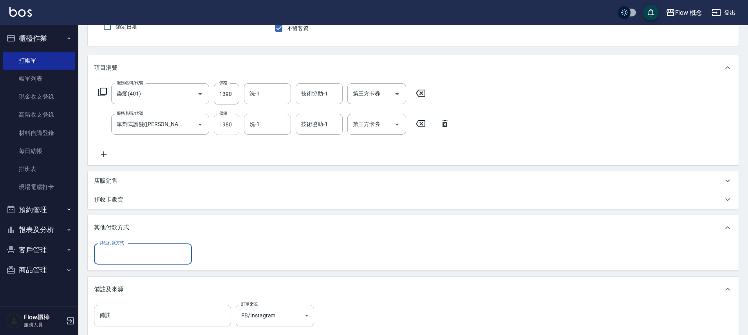
scroll to position [0, 0]
click at [118, 267] on div "其他付款方式 其他付款方式" at bounding box center [413, 255] width 651 height 30
click at [119, 255] on input "其他付款方式" at bounding box center [143, 254] width 91 height 14
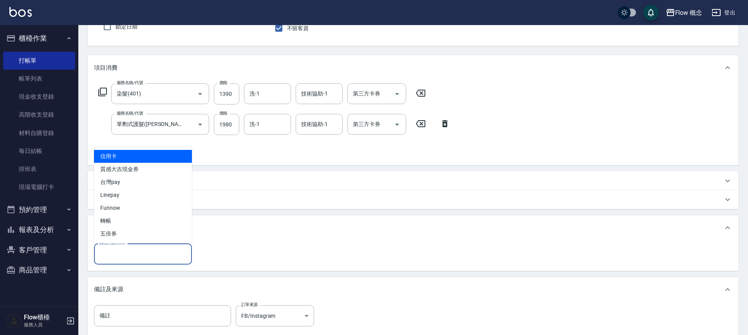
click at [121, 155] on span "信用卡" at bounding box center [143, 156] width 98 height 13
type input "信用卡"
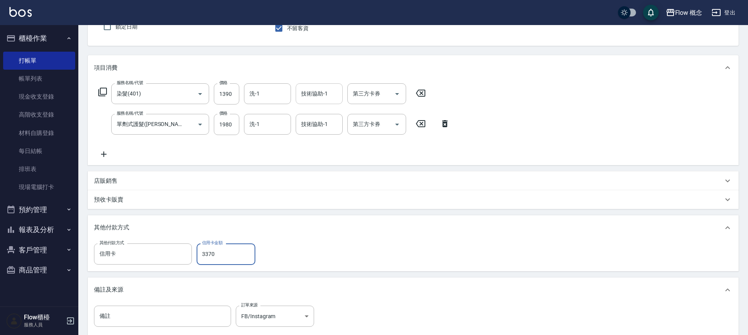
type input "3370"
click at [313, 100] on input "技術協助-1" at bounding box center [319, 94] width 40 height 14
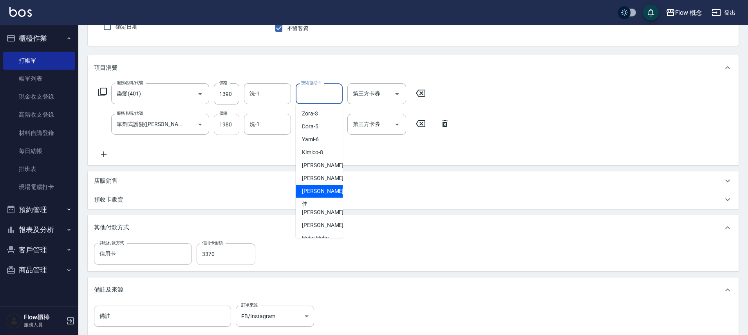
click at [309, 189] on span "[PERSON_NAME] -16" at bounding box center [326, 191] width 49 height 8
type input "[PERSON_NAME]-16"
type input "0"
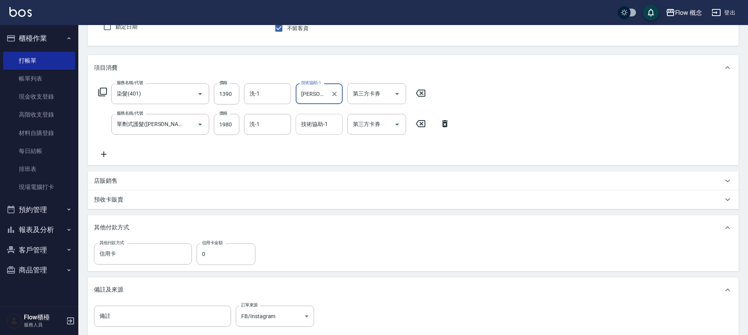
click at [297, 125] on div "技術協助-1" at bounding box center [319, 124] width 47 height 21
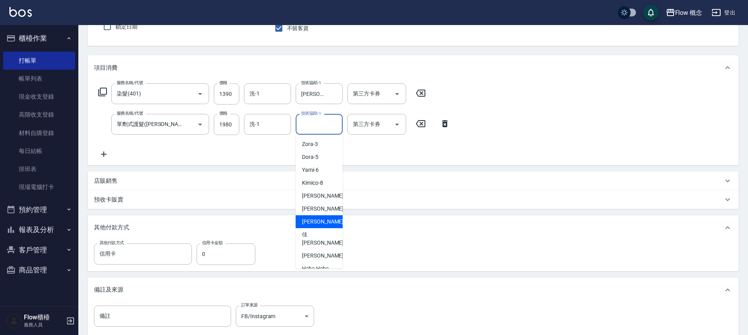
click at [316, 219] on span "[PERSON_NAME] -16" at bounding box center [326, 222] width 49 height 8
type input "[PERSON_NAME]-16"
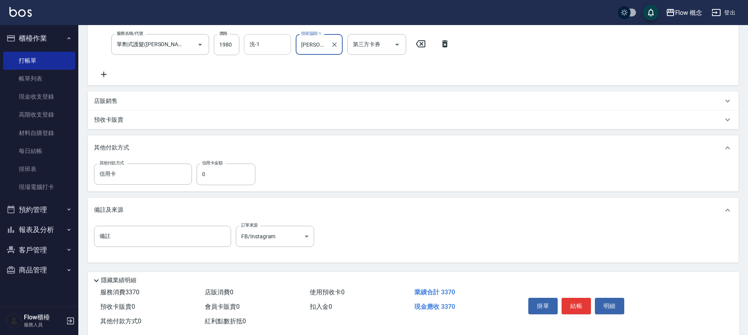
scroll to position [91, 0]
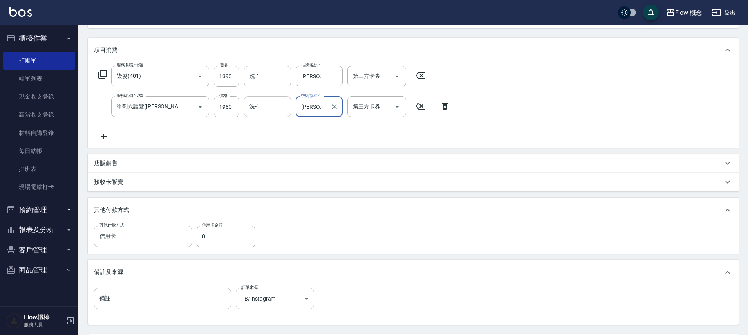
click at [266, 102] on input "洗-1" at bounding box center [268, 107] width 40 height 14
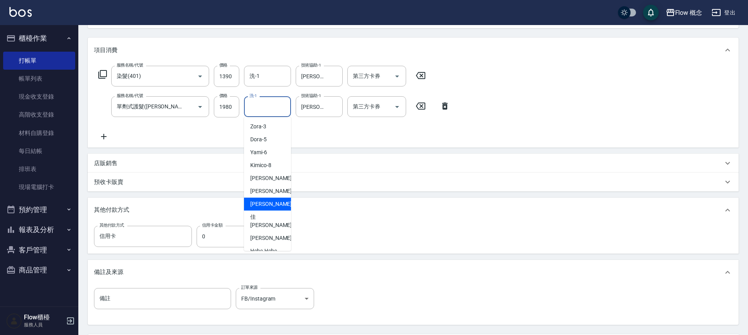
click at [263, 198] on div "[PERSON_NAME] -16" at bounding box center [267, 204] width 47 height 13
type input "[PERSON_NAME]-16"
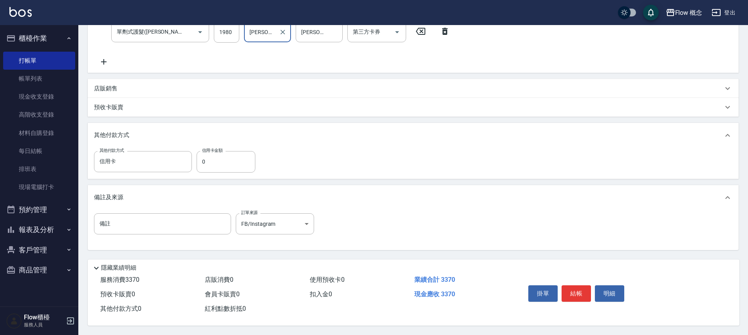
scroll to position [169, 0]
click at [578, 289] on button "結帳" at bounding box center [576, 294] width 29 height 16
type input "[DATE] 17:02"
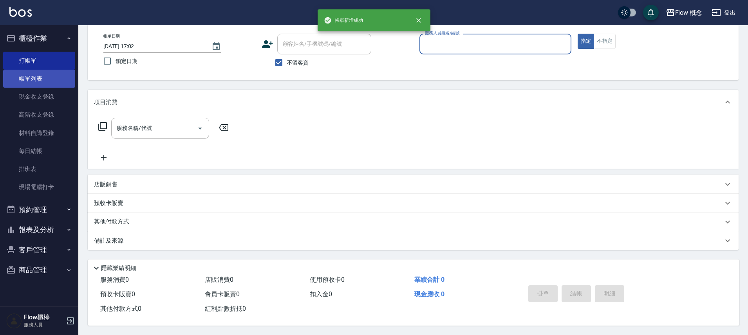
scroll to position [0, 0]
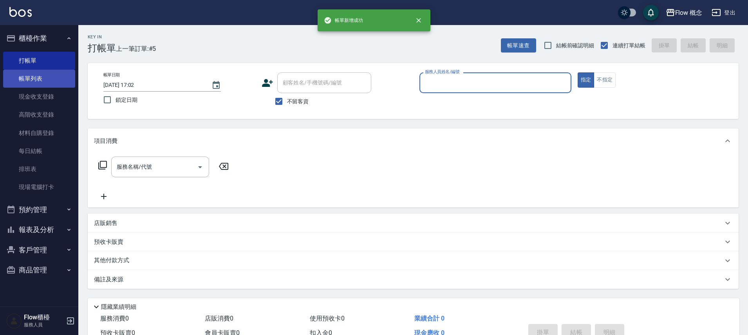
click at [23, 78] on link "帳單列表" at bounding box center [39, 79] width 72 height 18
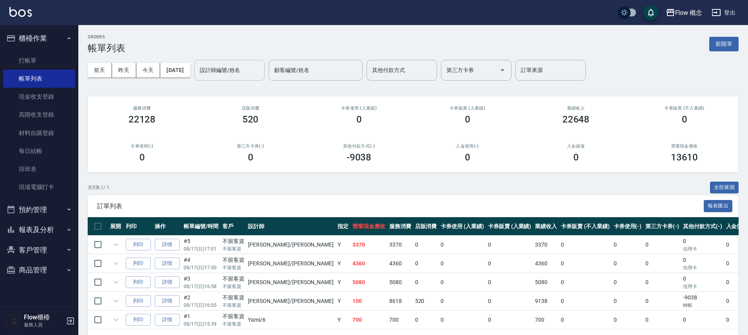
click at [208, 61] on div "設計師編號/姓名" at bounding box center [229, 70] width 70 height 21
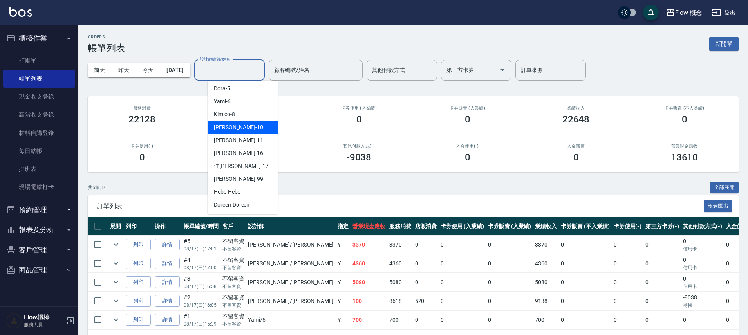
scroll to position [27, 0]
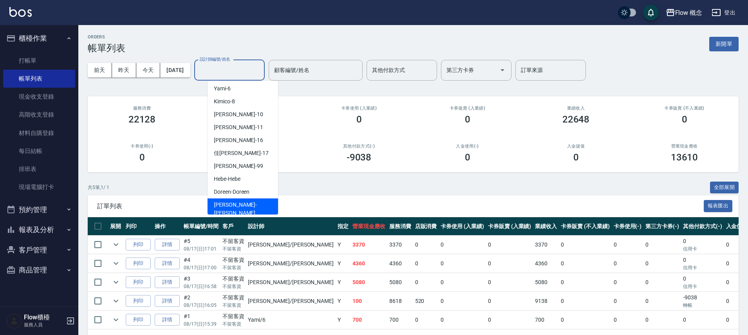
click at [236, 204] on span "[PERSON_NAME] -[PERSON_NAME]" at bounding box center [243, 209] width 58 height 16
type input "[PERSON_NAME]"
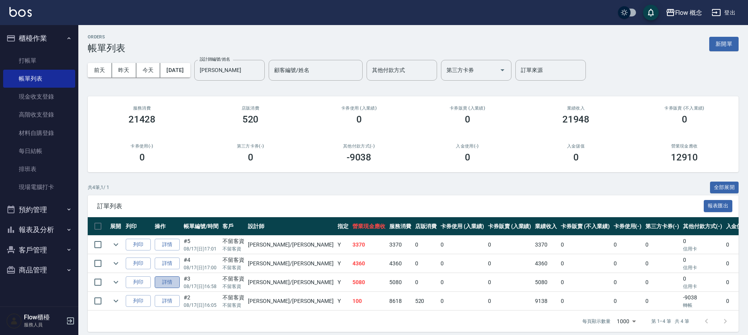
click at [168, 281] on link "詳情" at bounding box center [167, 283] width 25 height 12
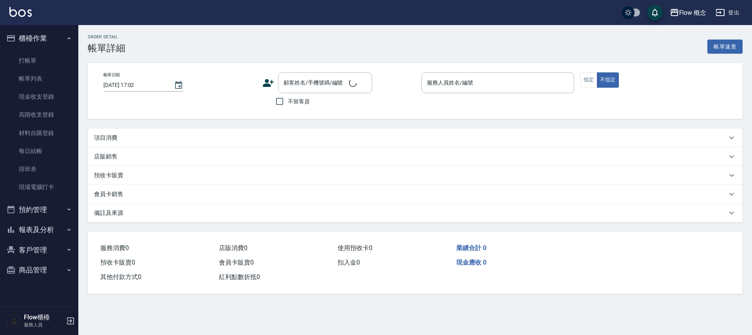
type input "[DATE] 16:58"
checkbox input "true"
type input "[PERSON_NAME]"
type input "設計師原本客人"
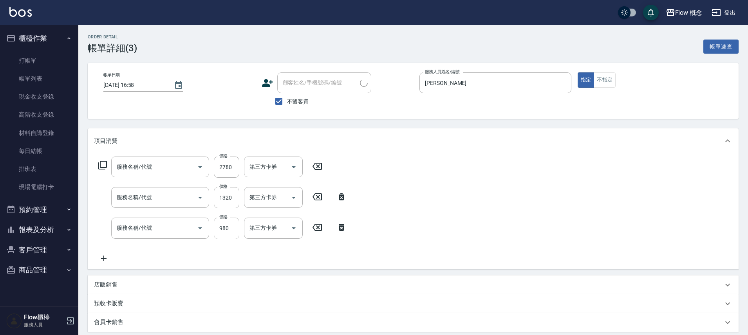
type input "黑曜光([PERSON_NAME])(520)"
type input "染髮(401)"
type input "剪髮(201)"
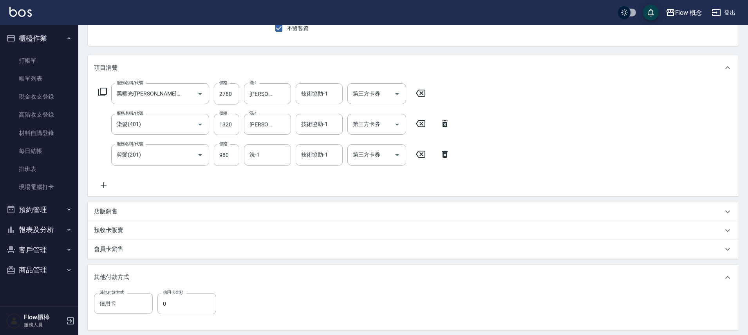
scroll to position [173, 0]
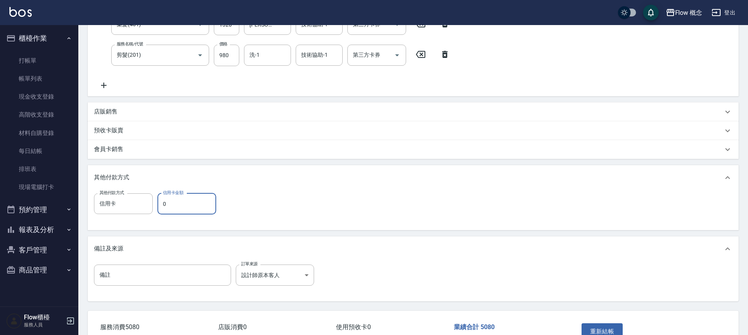
click at [179, 196] on input "0" at bounding box center [186, 203] width 59 height 21
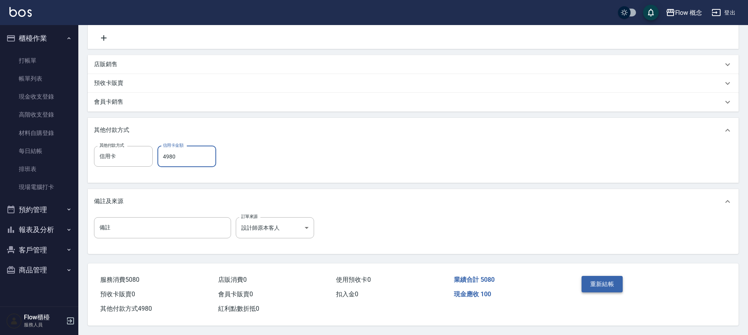
scroll to position [224, 0]
type input "4980"
click at [601, 276] on button "重新結帳" at bounding box center [603, 284] width 42 height 16
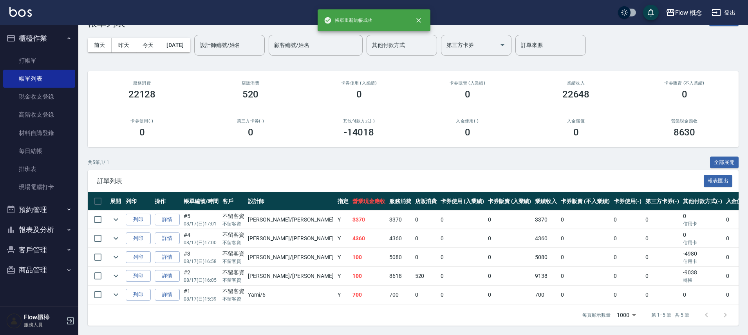
scroll to position [31, 0]
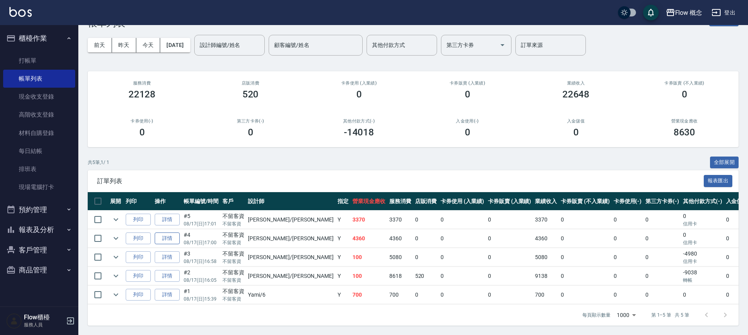
click at [173, 235] on link "詳情" at bounding box center [167, 239] width 25 height 12
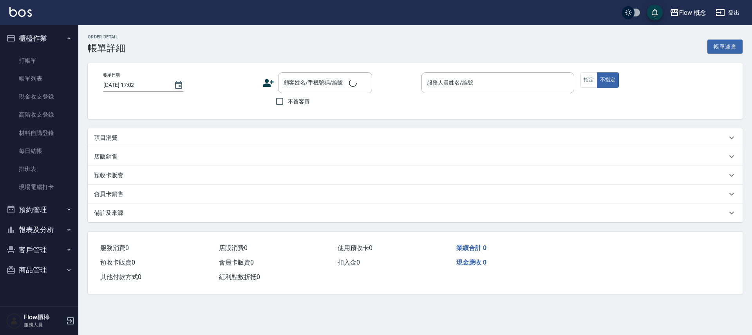
type input "[DATE] 17:00"
checkbox input "true"
type input "[PERSON_NAME]"
type input "設計師原本客人"
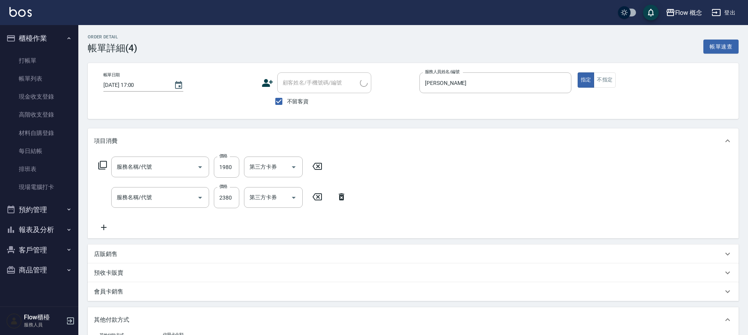
type input "單劑式護髮([PERSON_NAME])(519)"
type input "染髮(401)"
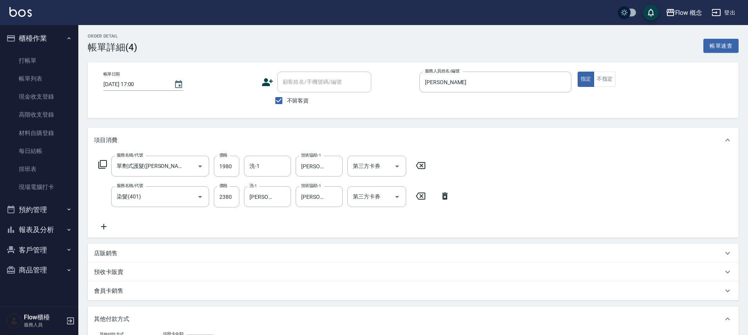
scroll to position [165, 0]
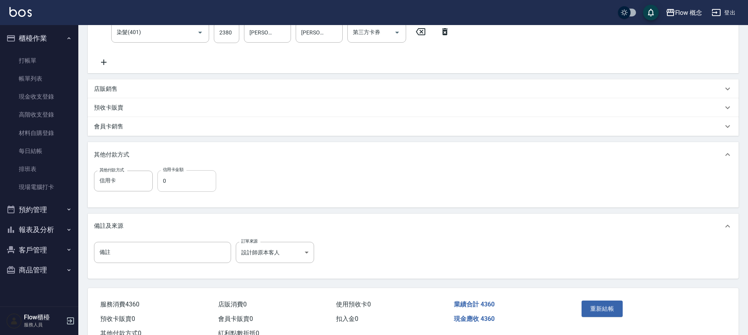
click at [180, 182] on input "0" at bounding box center [186, 180] width 59 height 21
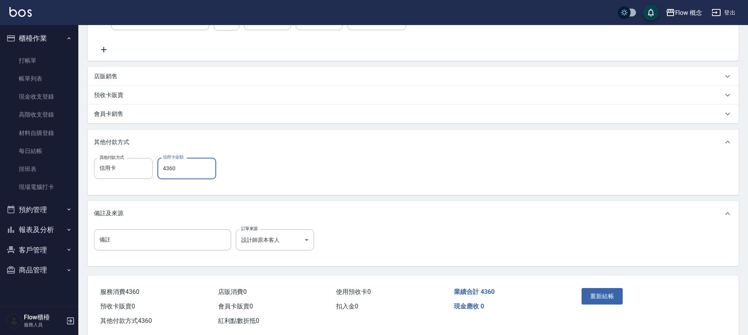
scroll to position [181, 0]
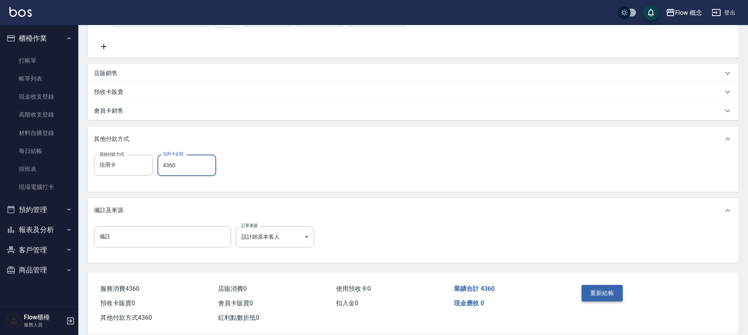
type input "4360"
drag, startPoint x: 581, startPoint y: 299, endPoint x: 615, endPoint y: 291, distance: 35.0
click at [586, 299] on button "重新結帳" at bounding box center [603, 293] width 42 height 16
click at [615, 291] on div "重新結帳" at bounding box center [613, 299] width 71 height 34
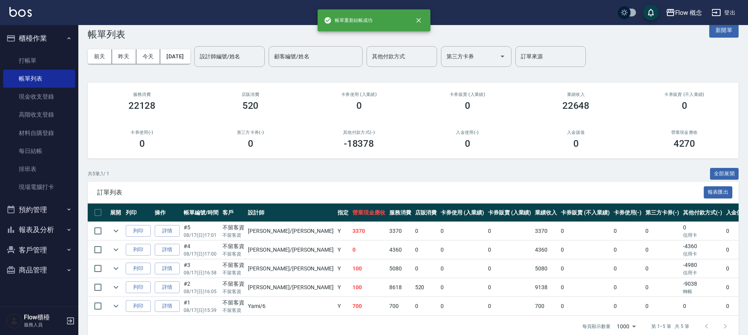
scroll to position [31, 0]
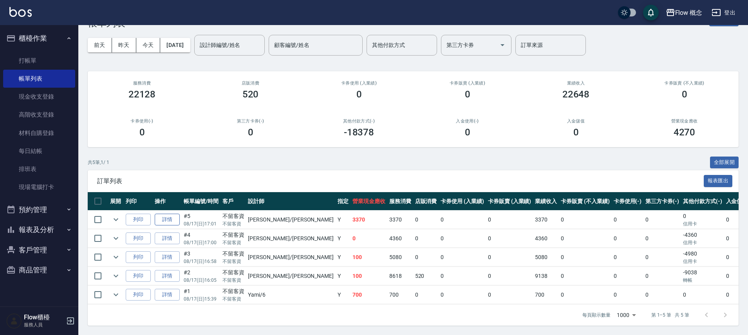
click at [169, 215] on link "詳情" at bounding box center [167, 220] width 25 height 12
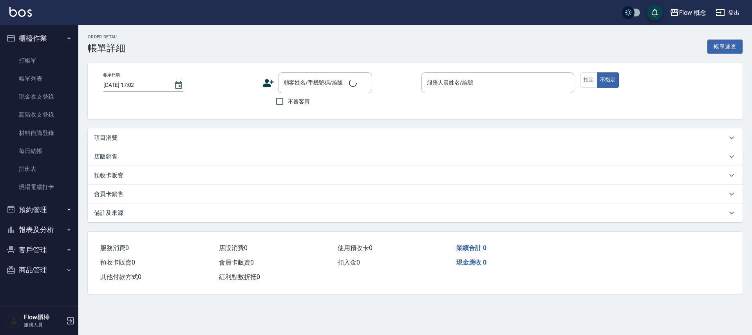
type input "[DATE] 17:01"
checkbox input "true"
type input "[PERSON_NAME]"
type input "FB/Instagram"
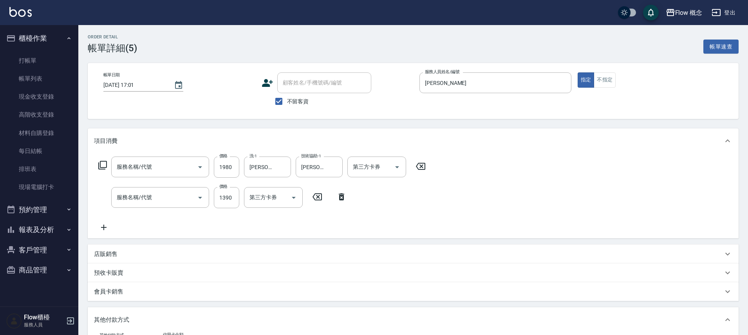
type input "單劑式護髮([PERSON_NAME])(519)"
type input "染髮(401)"
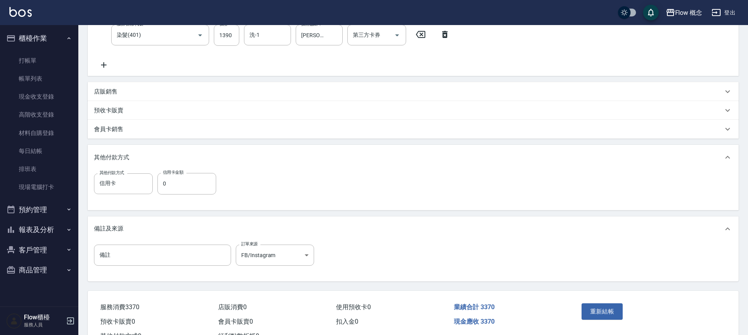
scroll to position [193, 0]
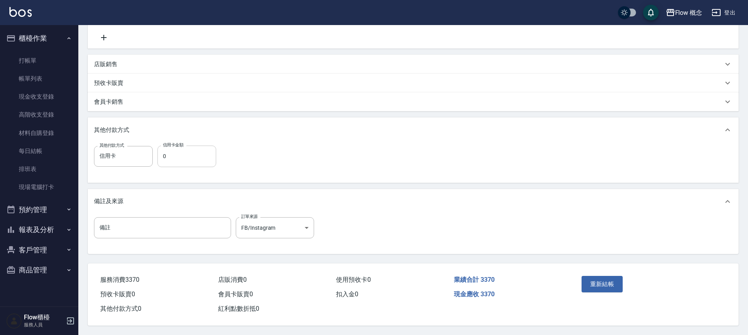
click at [189, 146] on input "0" at bounding box center [186, 156] width 59 height 21
type input "3370"
click at [607, 280] on button "重新結帳" at bounding box center [603, 284] width 42 height 16
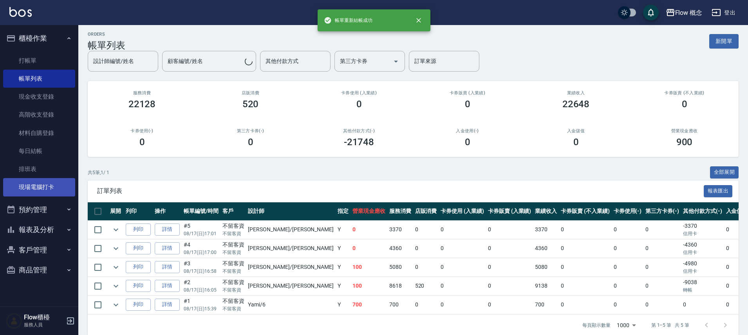
scroll to position [19, 0]
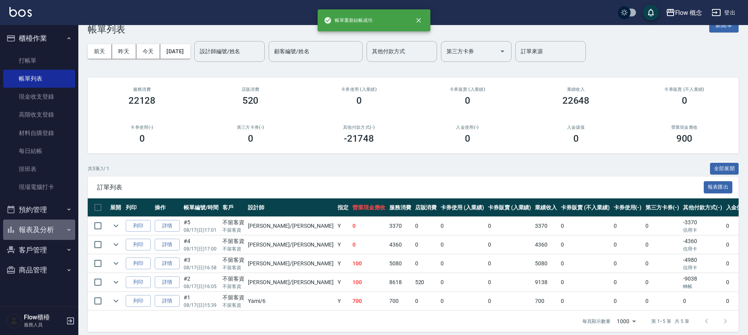
click at [42, 222] on button "報表及分析" at bounding box center [39, 230] width 72 height 20
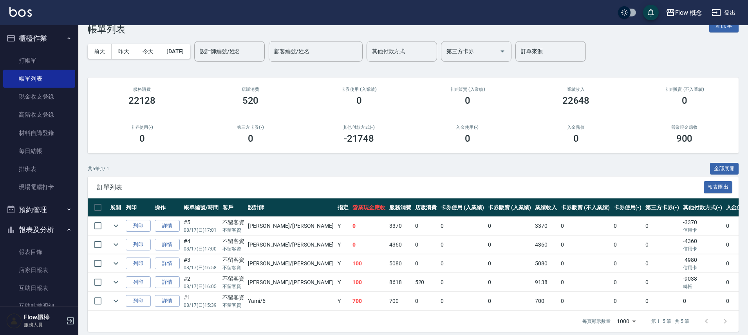
scroll to position [116, 0]
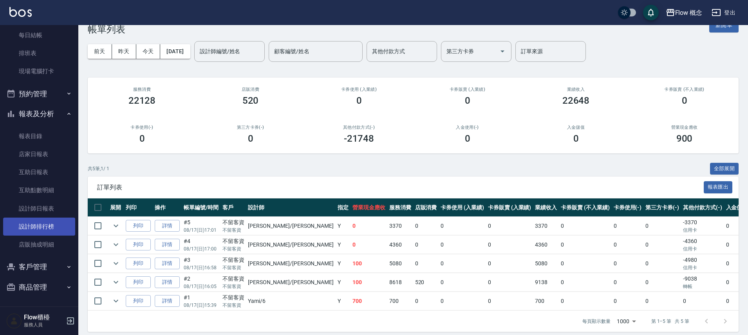
click at [37, 220] on link "設計師排行榜" at bounding box center [39, 227] width 72 height 18
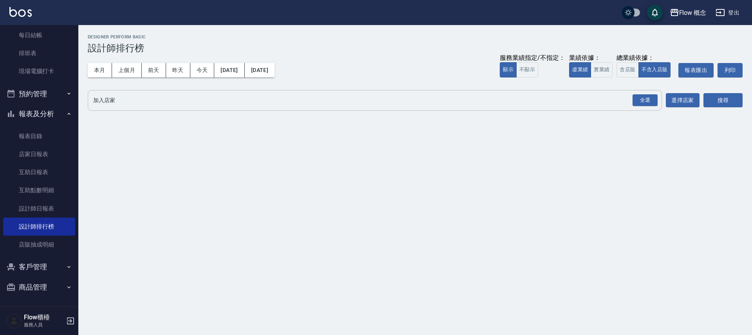
click at [630, 97] on input "加入店家" at bounding box center [368, 101] width 555 height 14
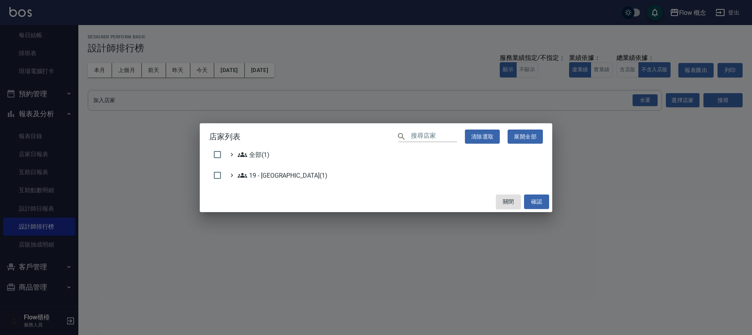
click at [652, 95] on div "店家列表 ​ 清除選取 展開全部 全部(1) 19 - [GEOGRAPHIC_DATA](1) 關閉 確認" at bounding box center [376, 167] width 752 height 335
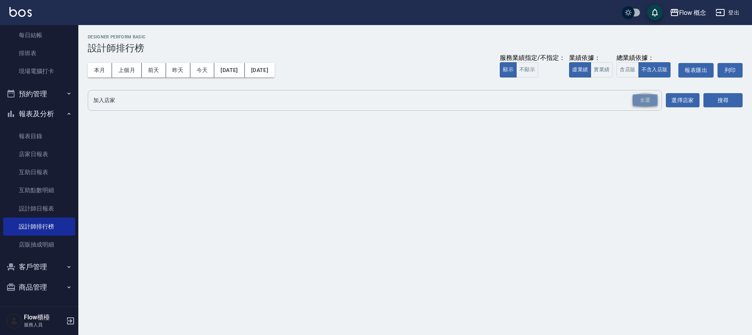
click at [643, 98] on div "全選" at bounding box center [645, 100] width 25 height 12
click at [746, 107] on div "Flow 概念 [DATE] - [DATE] 設計師排行榜 列印時間： [DATE][PHONE_NUMBER]:03 Designer Perform B…" at bounding box center [415, 74] width 674 height 99
click at [734, 105] on button "搜尋" at bounding box center [722, 101] width 39 height 14
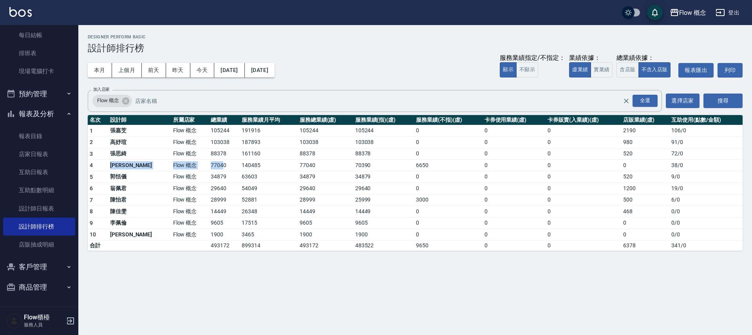
drag, startPoint x: 102, startPoint y: 165, endPoint x: 205, endPoint y: 166, distance: 102.6
click at [194, 169] on tr "4 [PERSON_NAME] Flow 概念 77040 140485 77040 70390 6650 0 0 0 38 / 0" at bounding box center [415, 166] width 655 height 12
click at [209, 166] on td "77040" at bounding box center [224, 166] width 31 height 12
drag, startPoint x: 181, startPoint y: 166, endPoint x: 203, endPoint y: 163, distance: 22.6
click at [209, 163] on td "77040" at bounding box center [224, 166] width 31 height 12
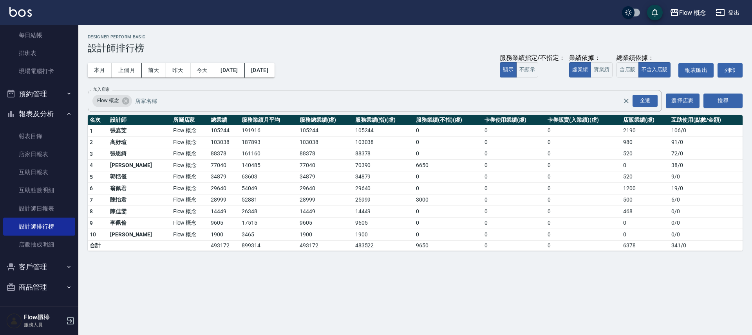
click at [345, 75] on div "本月 上個月 [DATE] [DATE] [DATE] [DATE] [DATE] 服務業績指定/不指定： 顯示 不顯示 業績依據： 虛業績 實業績 總業績依…" at bounding box center [415, 70] width 655 height 33
click at [29, 283] on button "商品管理" at bounding box center [39, 287] width 72 height 20
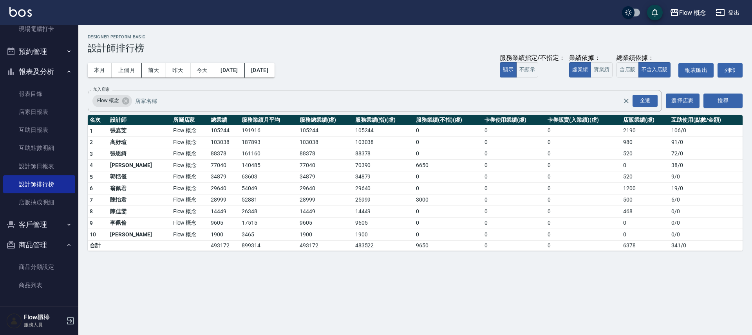
scroll to position [159, 0]
click at [40, 226] on button "客戶管理" at bounding box center [39, 224] width 72 height 20
click at [40, 251] on link "客戶列表" at bounding box center [39, 247] width 72 height 18
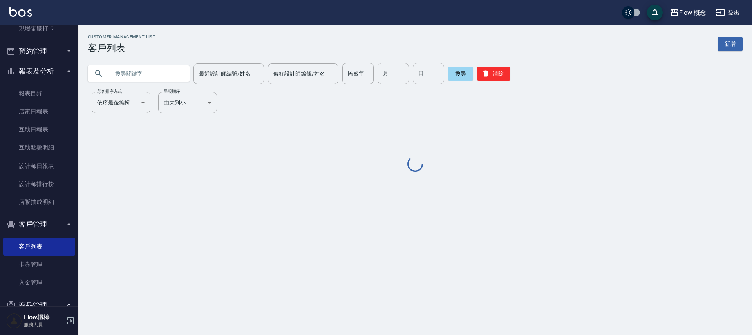
click at [138, 72] on input "text" at bounding box center [147, 73] width 74 height 21
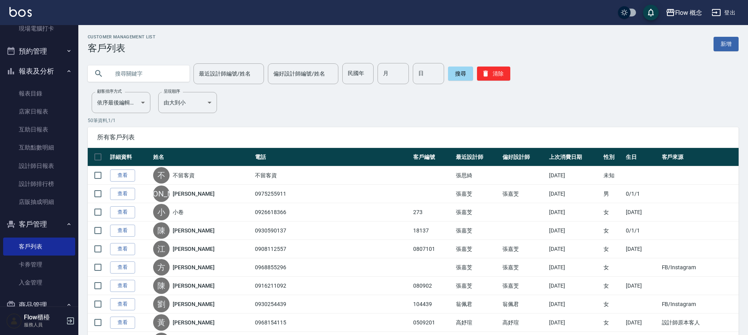
paste input "[PERSON_NAME][PHONE_NUMBER]"
type input "[PERSON_NAME]"
click at [464, 71] on button "搜尋" at bounding box center [460, 74] width 25 height 14
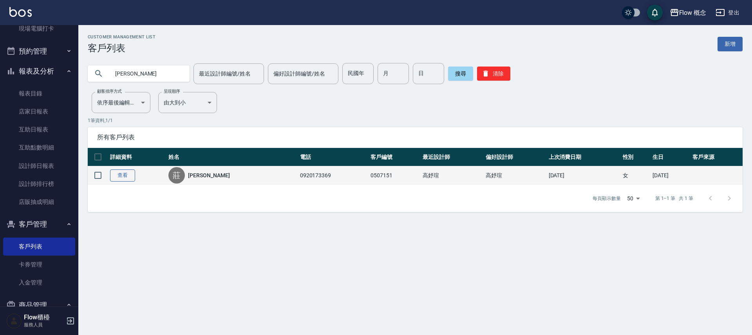
click at [118, 176] on link "查看" at bounding box center [122, 176] width 25 height 12
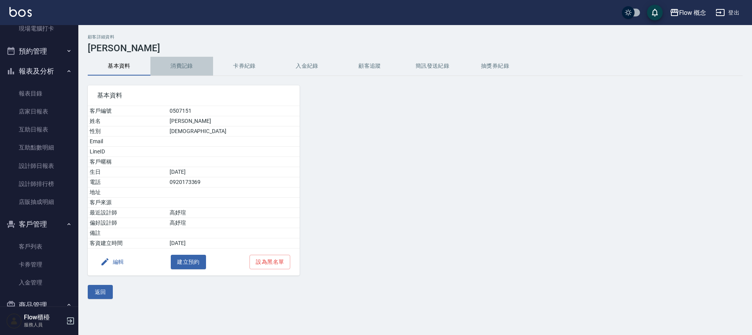
click at [184, 65] on button "消費記錄" at bounding box center [181, 66] width 63 height 19
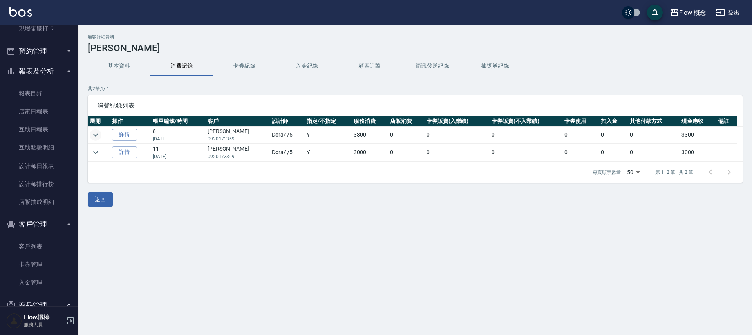
click at [98, 135] on icon "expand row" at bounding box center [95, 134] width 9 height 9
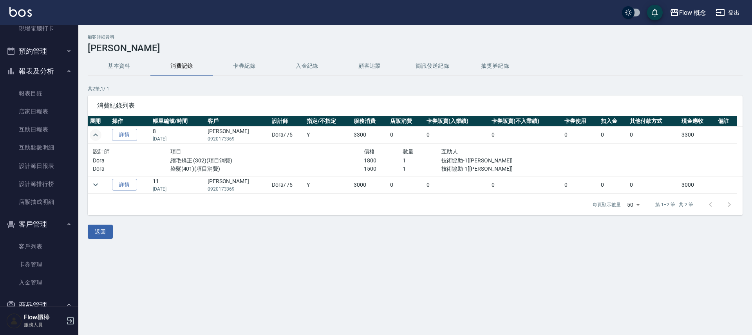
click at [98, 135] on icon "expand row" at bounding box center [95, 134] width 9 height 9
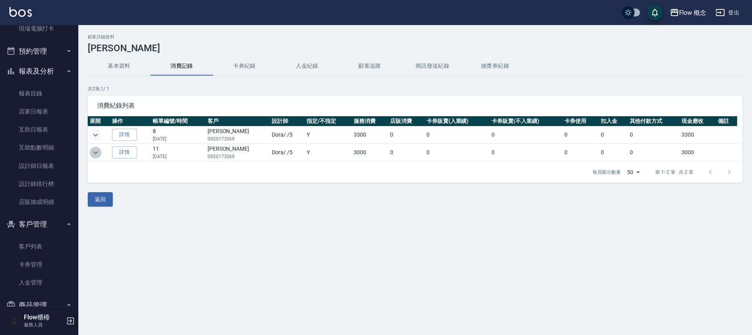
click at [94, 154] on icon "expand row" at bounding box center [95, 152] width 9 height 9
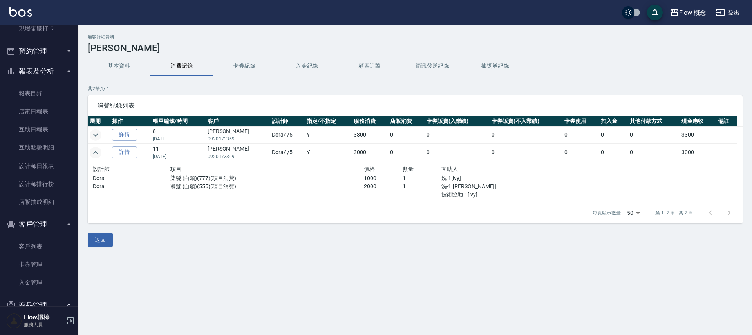
click at [94, 154] on icon "expand row" at bounding box center [95, 152] width 9 height 9
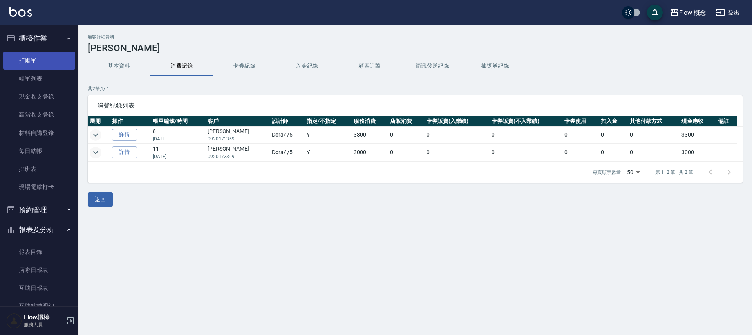
click at [35, 54] on link "打帳單" at bounding box center [39, 61] width 72 height 18
